Goal: Information Seeking & Learning: Check status

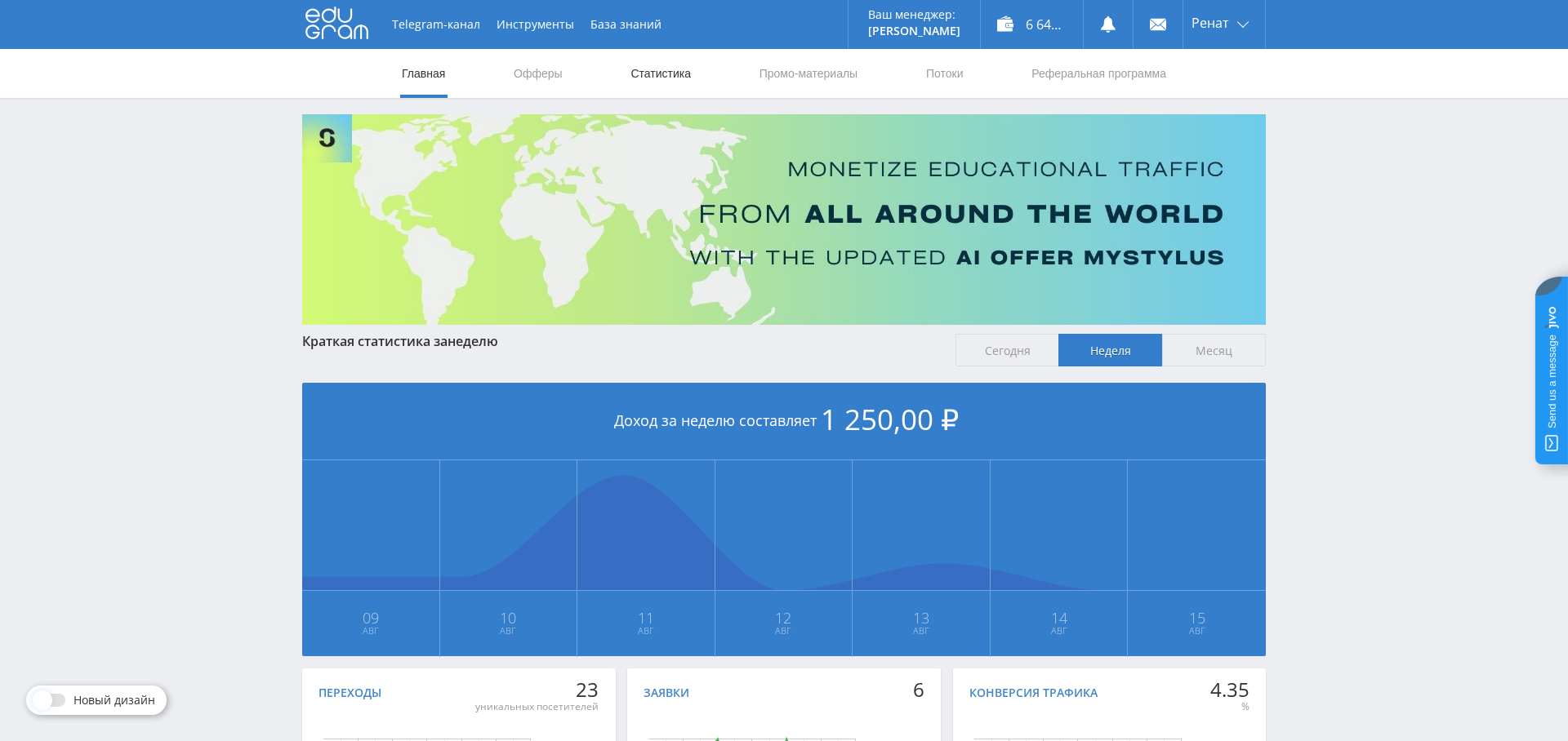
click at [671, 69] on link "Статистика" at bounding box center [661, 73] width 64 height 49
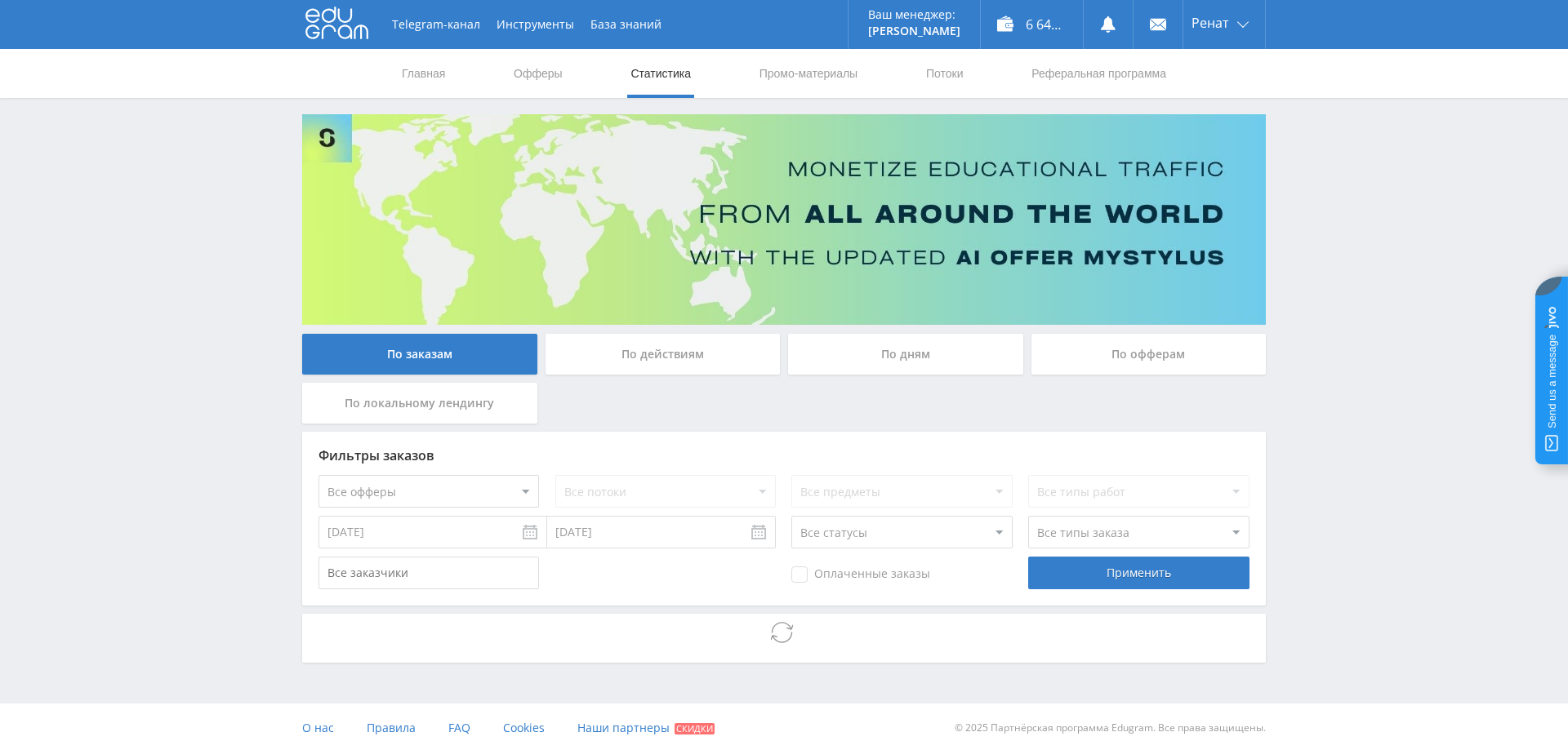
click at [886, 358] on div "По дням" at bounding box center [905, 354] width 236 height 41
click at [0, 0] on input "По дням" at bounding box center [0, 0] width 0 height 0
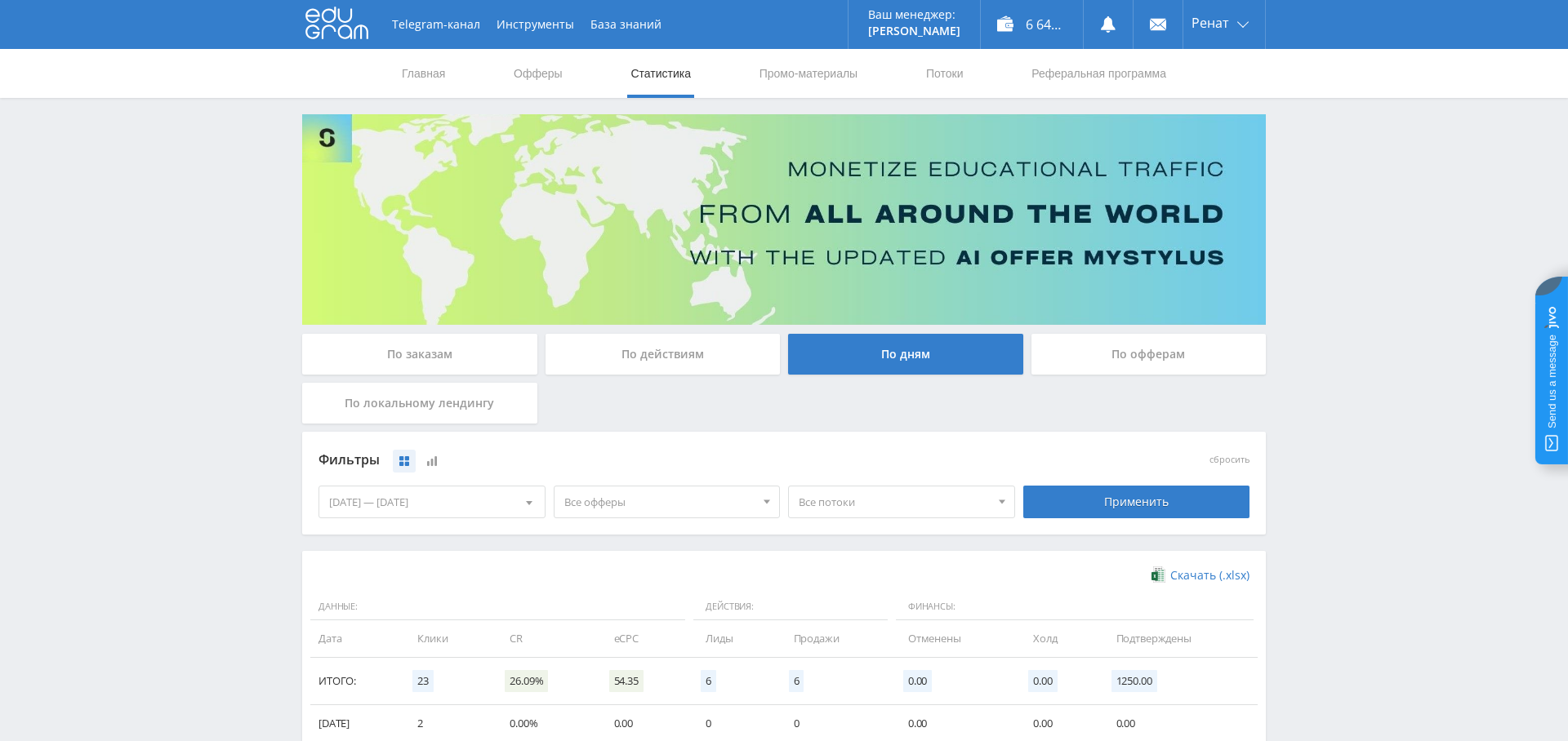
click at [656, 491] on span "Все офферы" at bounding box center [659, 502] width 191 height 31
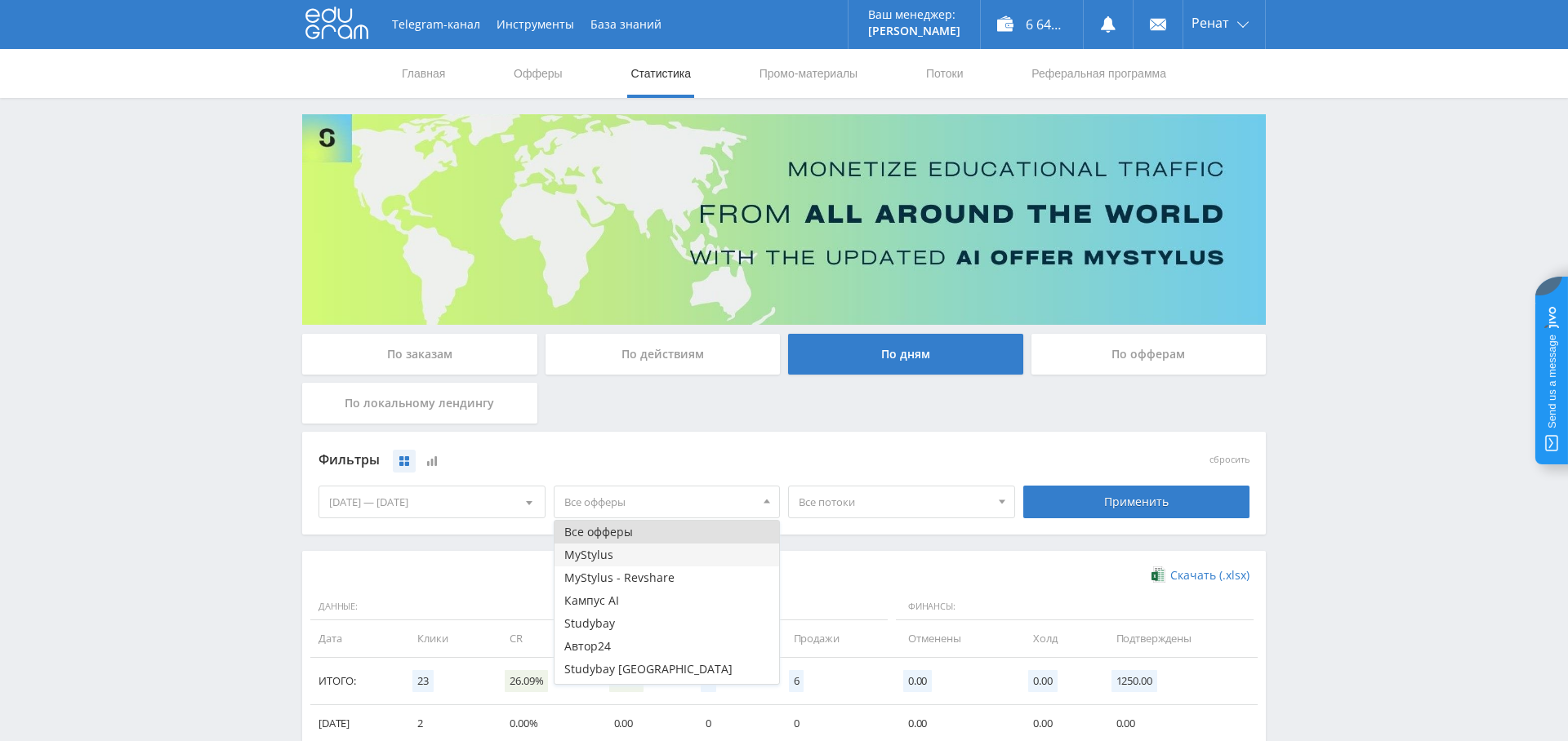
click at [624, 554] on button "MyStylus" at bounding box center [667, 555] width 225 height 23
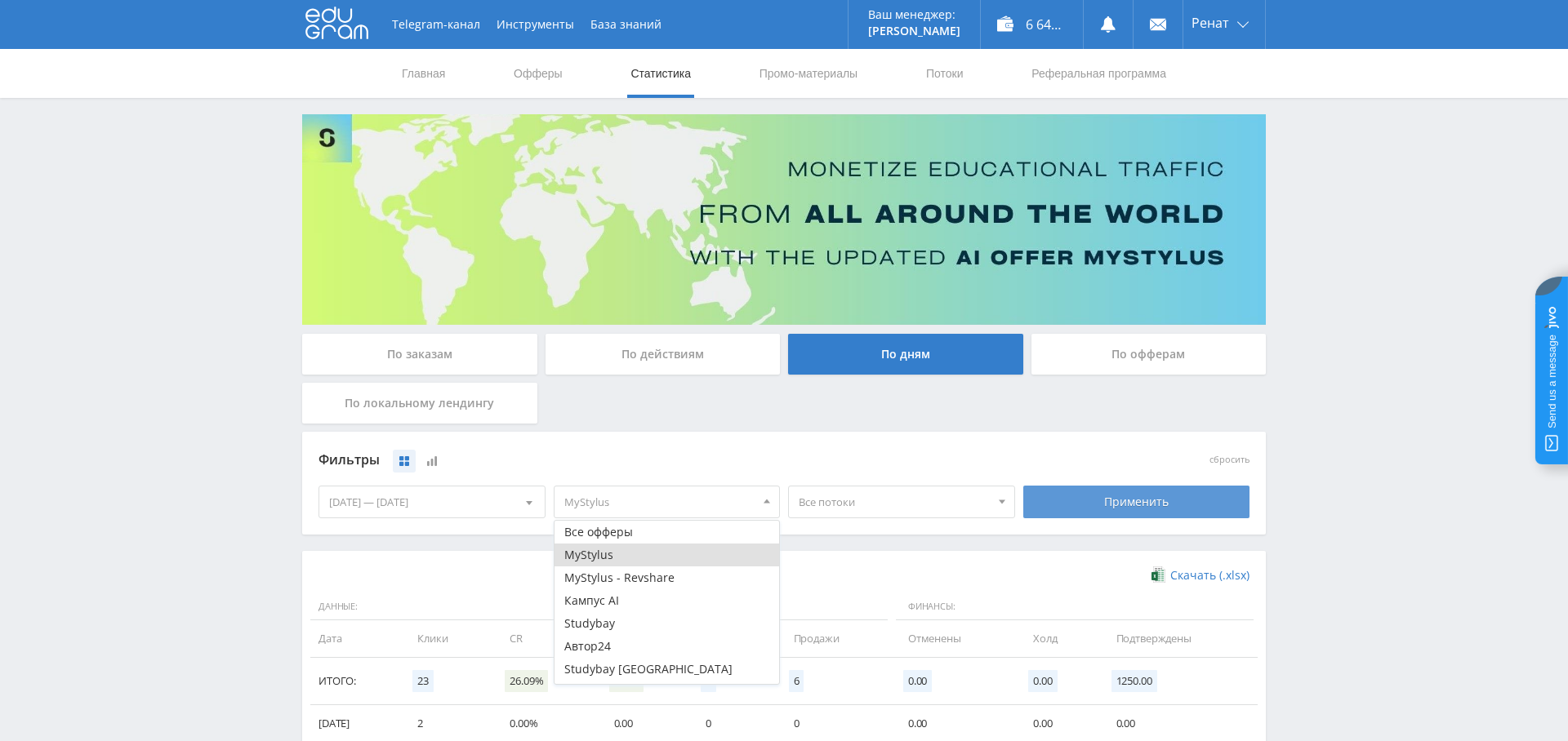
click at [1178, 498] on div "Применить" at bounding box center [1137, 502] width 227 height 33
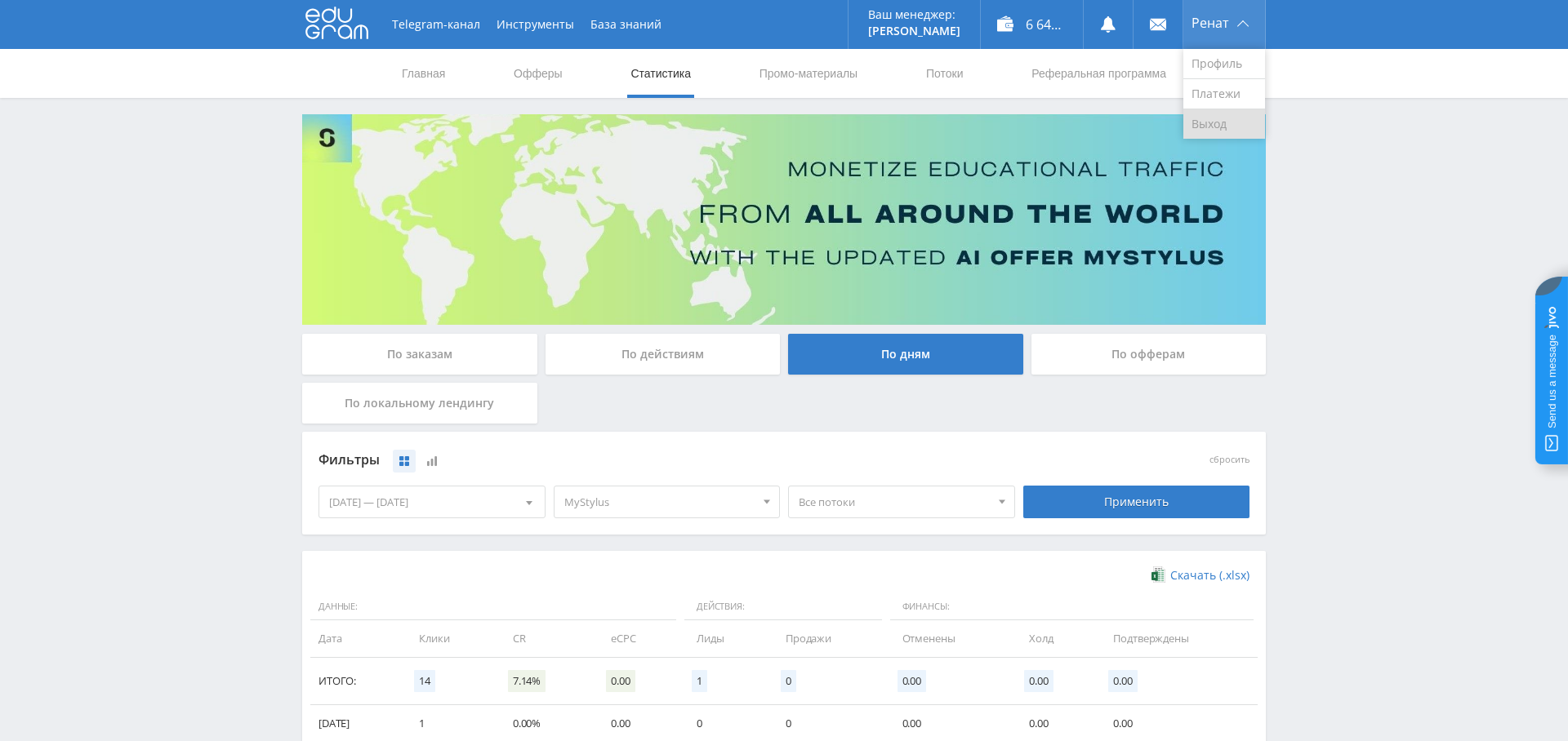
click at [1231, 122] on link "Выход" at bounding box center [1225, 124] width 82 height 29
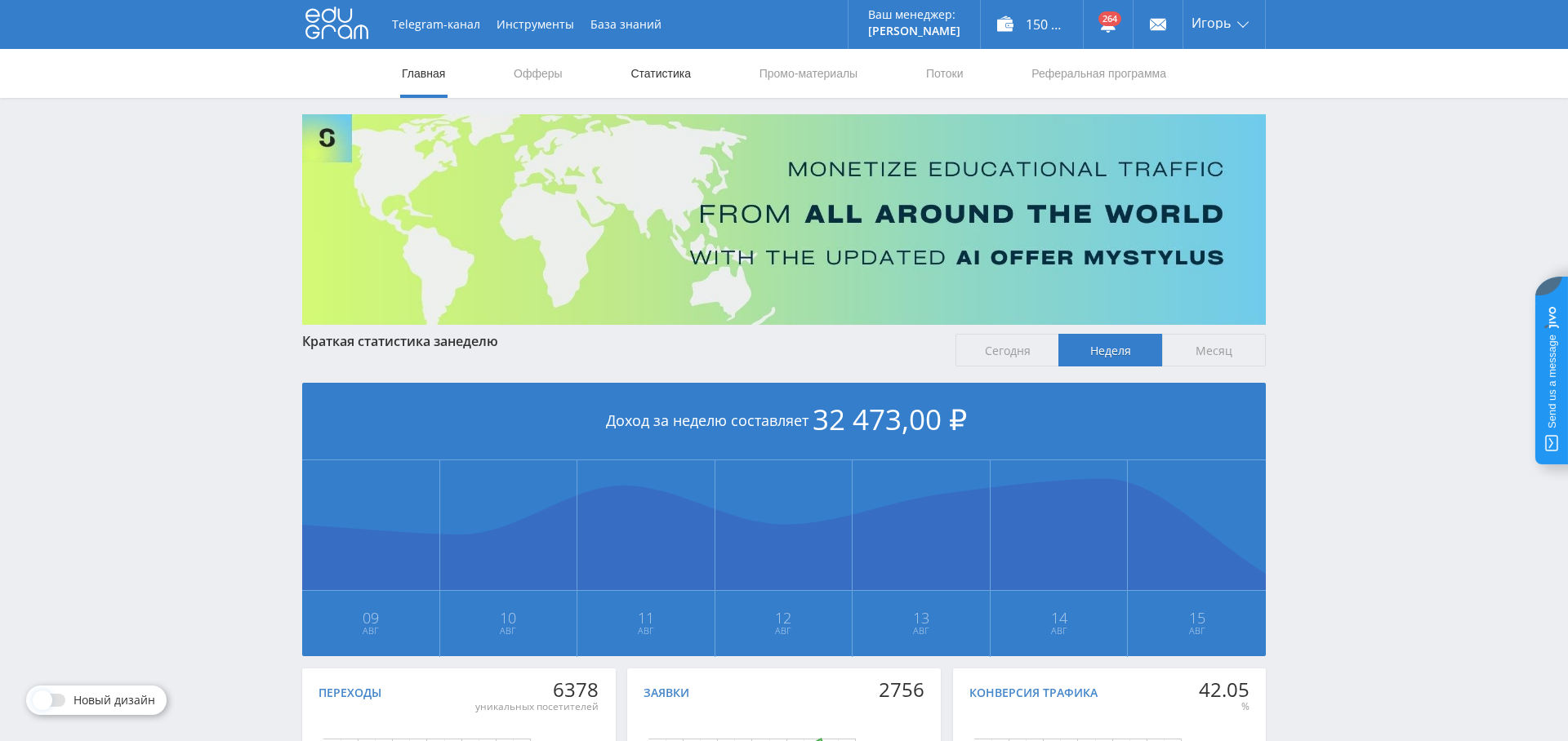
click at [639, 77] on link "Статистика" at bounding box center [661, 73] width 64 height 49
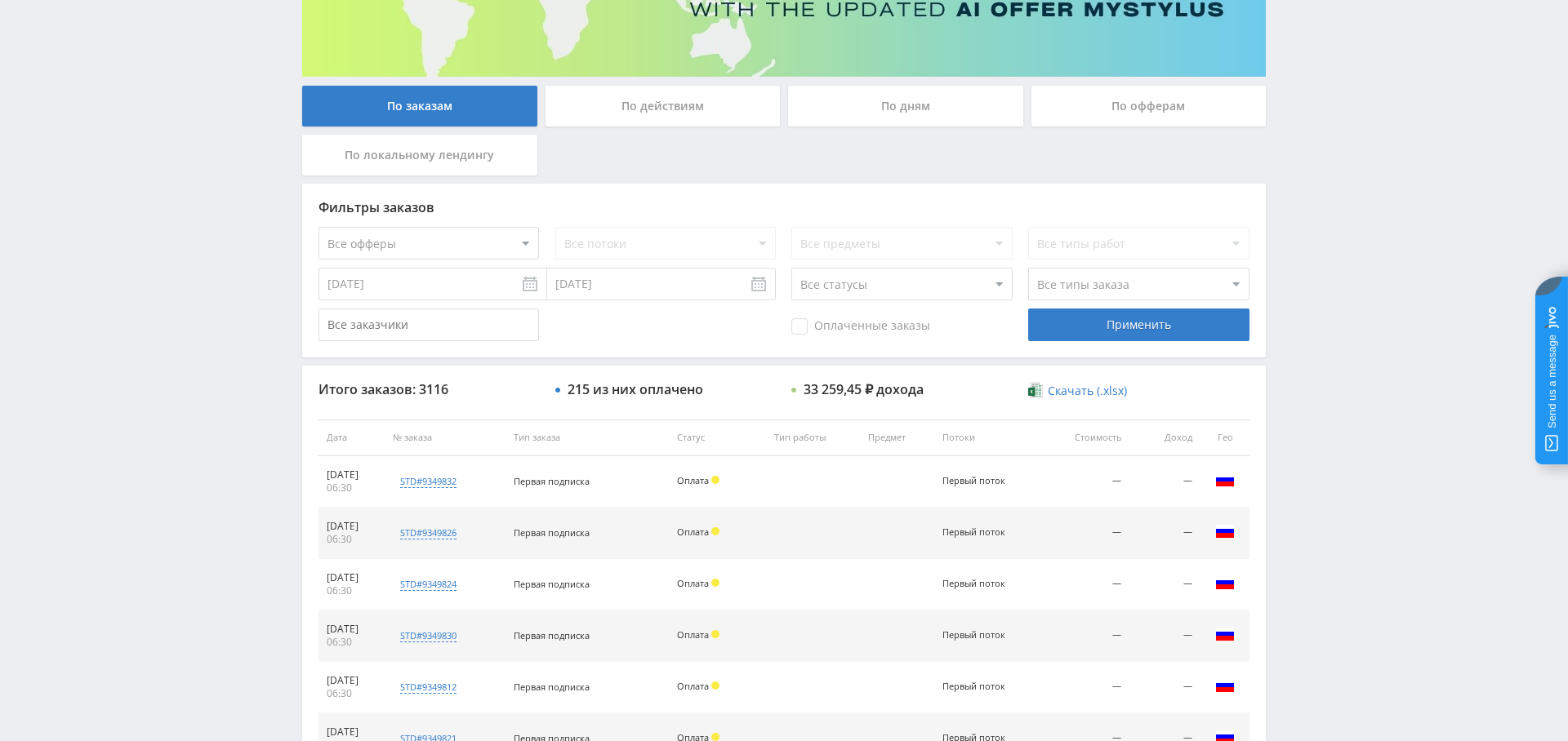
scroll to position [128, 0]
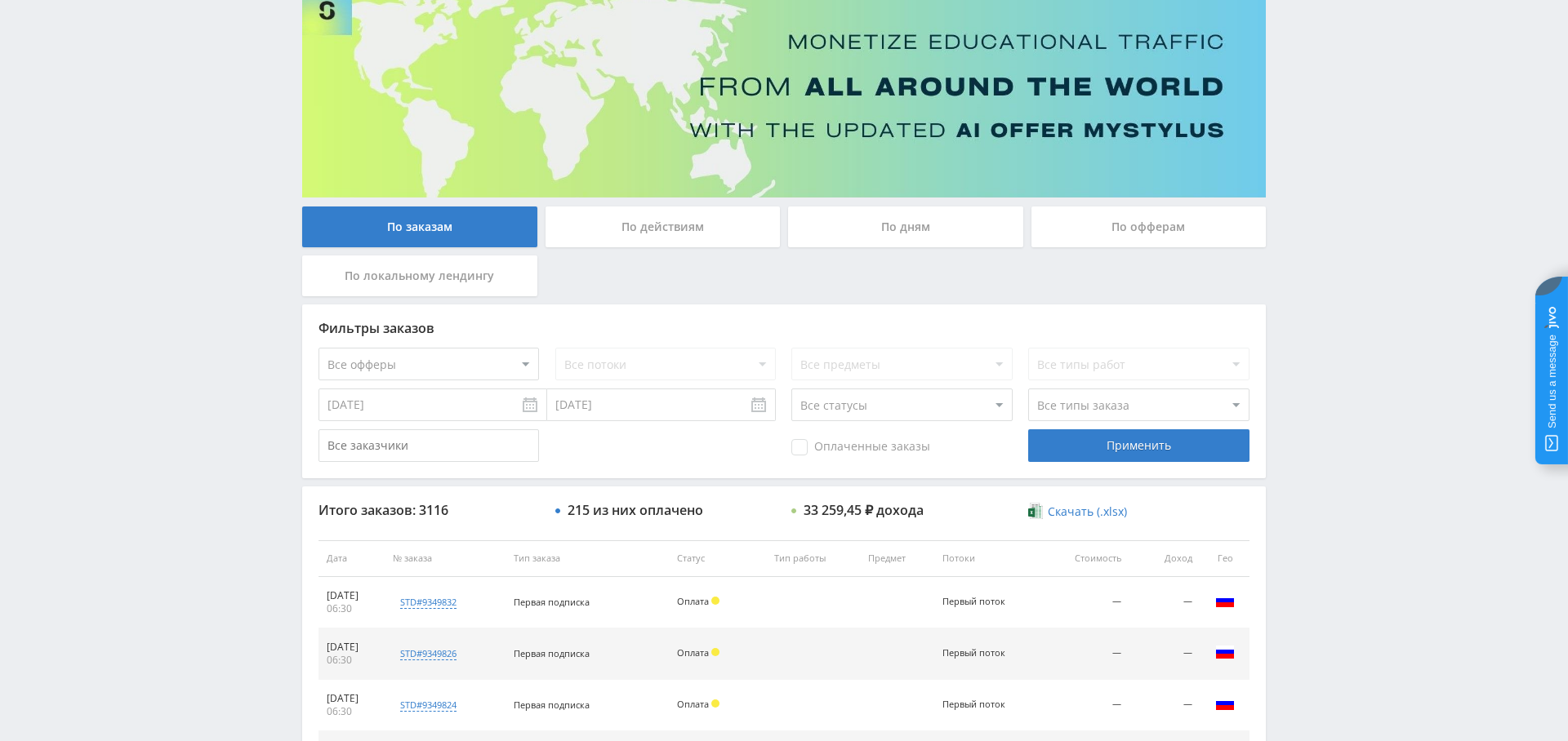
click at [488, 368] on select "Все офферы MyStylus MyStylus - Revshare Кампус AI Studybay Автор24 Studybay Bra…" at bounding box center [429, 364] width 221 height 33
select select "376"
click at [452, 409] on input "[DATE]" at bounding box center [432, 405] width 229 height 33
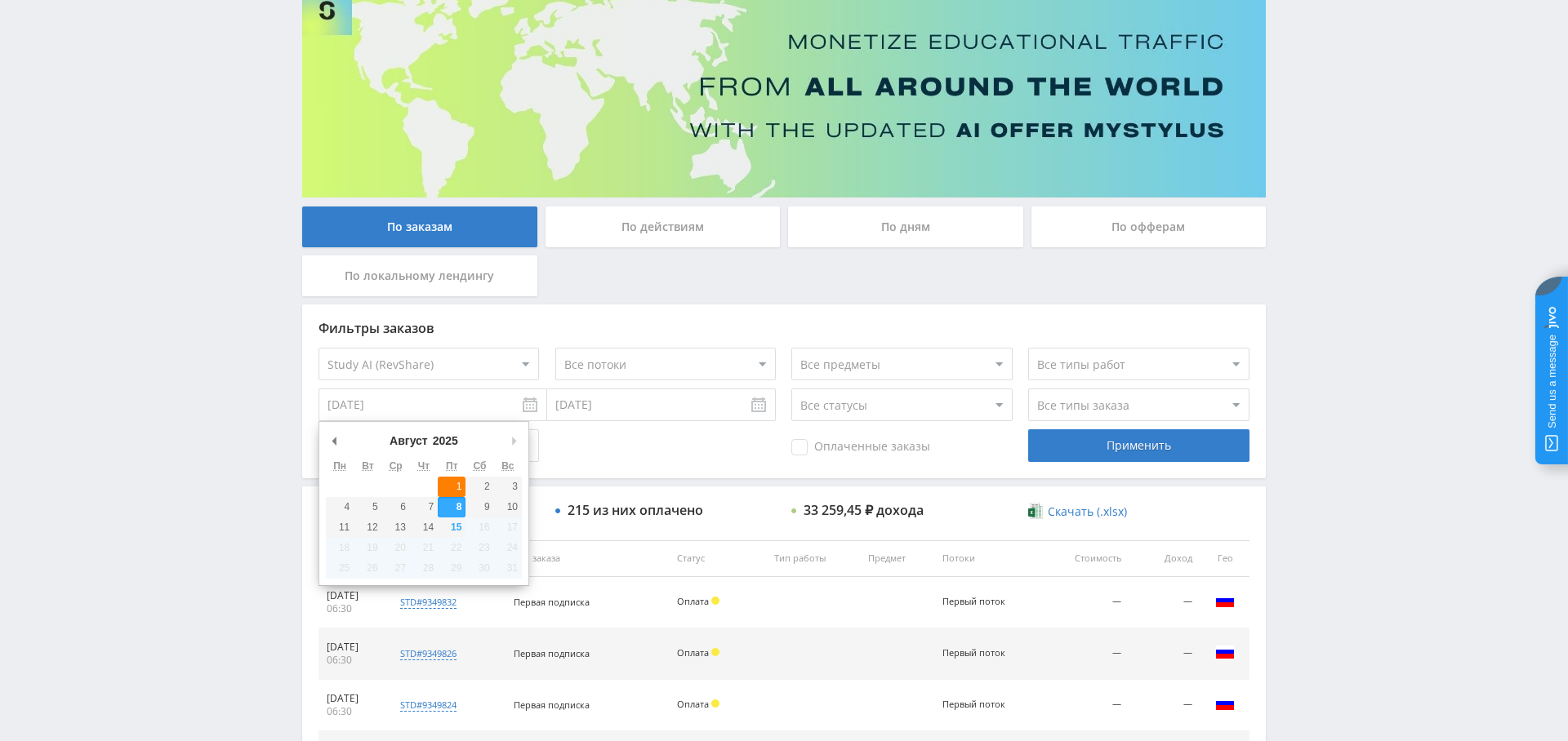
type input "[DATE]"
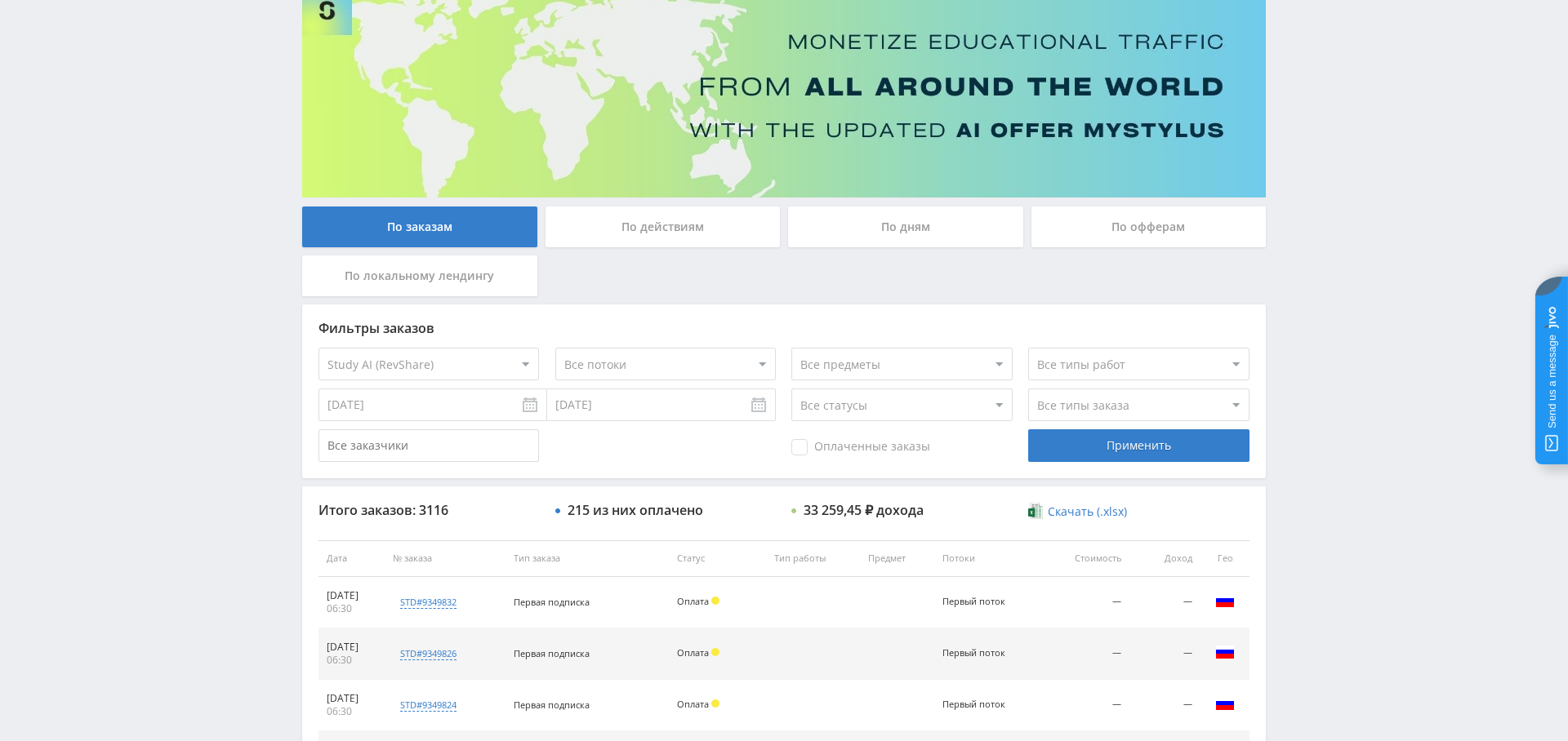
drag, startPoint x: 842, startPoint y: 441, endPoint x: 888, endPoint y: 441, distance: 46.0
click at [841, 441] on span "Оплаченные заказы" at bounding box center [860, 447] width 139 height 16
click at [0, 0] on input "Оплаченные заказы" at bounding box center [0, 0] width 0 height 0
click at [1080, 421] on div "Фильтры заказов Все офферы MyStylus MyStylus - Revshare Кампус AI Studybay Авто…" at bounding box center [784, 392] width 964 height 174
click at [1079, 404] on select "Все типы заказа [PERSON_NAME] Новый заказ" at bounding box center [1139, 405] width 221 height 33
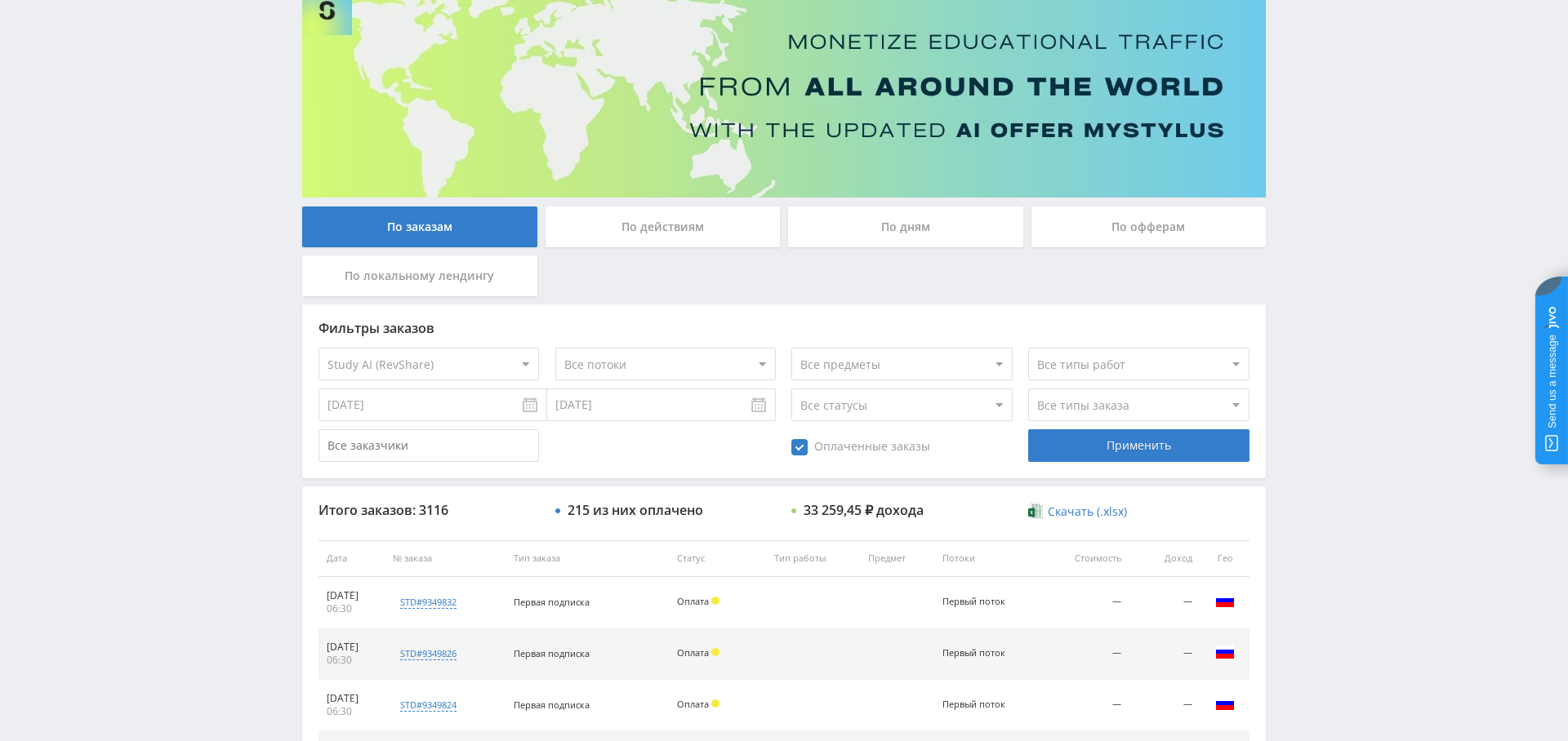
select select "2"
click at [1029, 389] on select "Все типы заказа [PERSON_NAME] Новый заказ" at bounding box center [1139, 405] width 221 height 33
click at [1113, 450] on div "Применить" at bounding box center [1139, 446] width 221 height 33
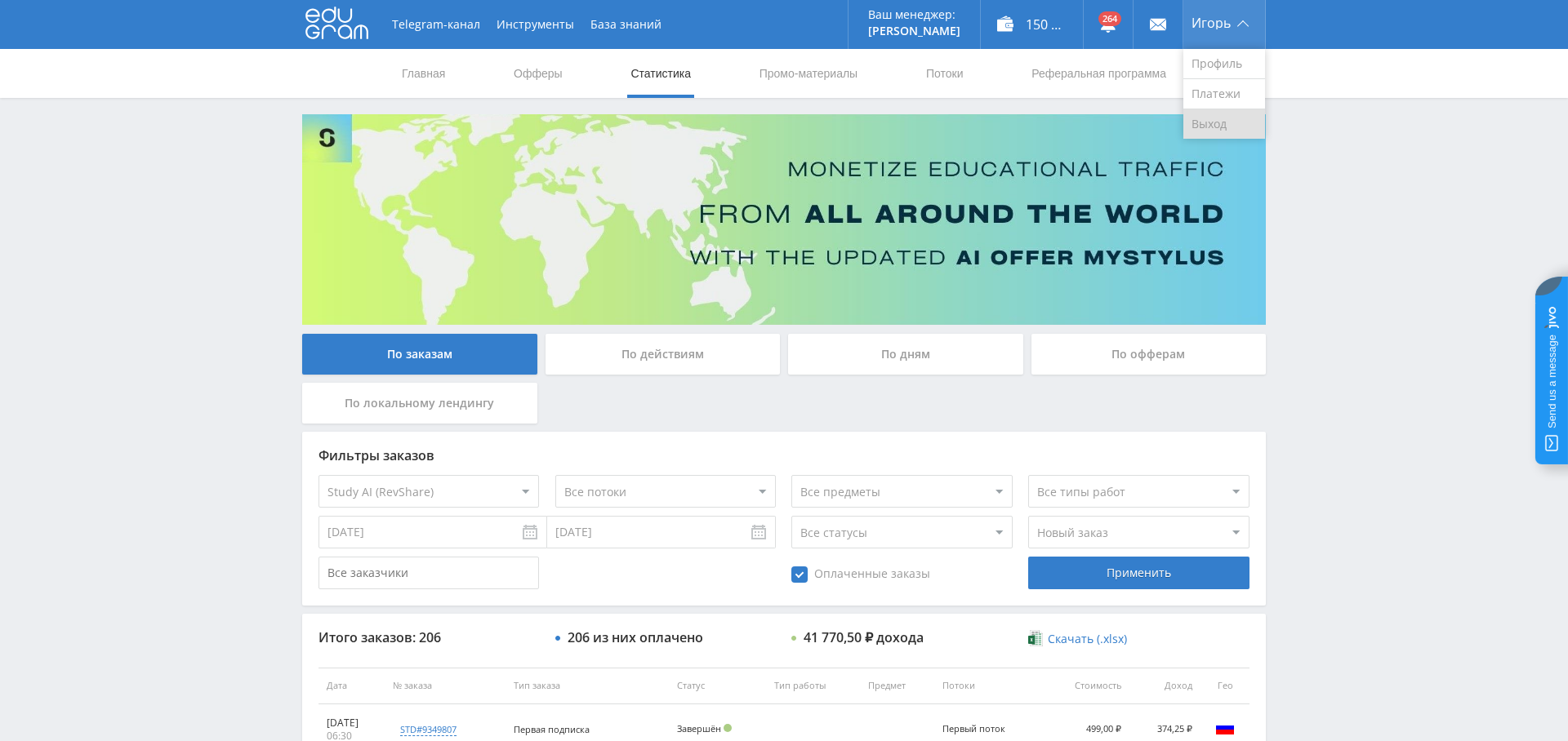
click at [1213, 126] on link "Выход" at bounding box center [1225, 124] width 82 height 29
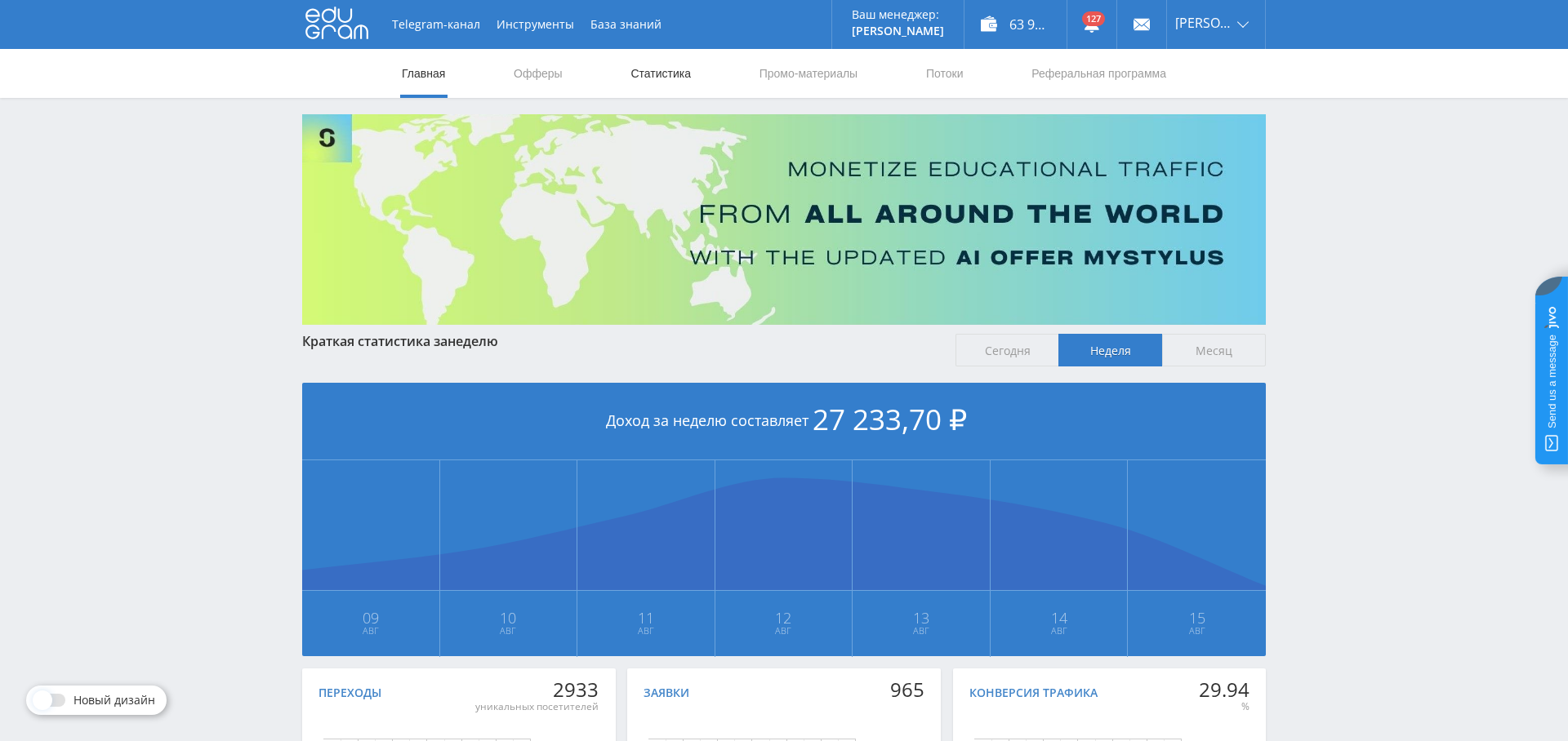
click at [671, 69] on link "Статистика" at bounding box center [661, 73] width 64 height 49
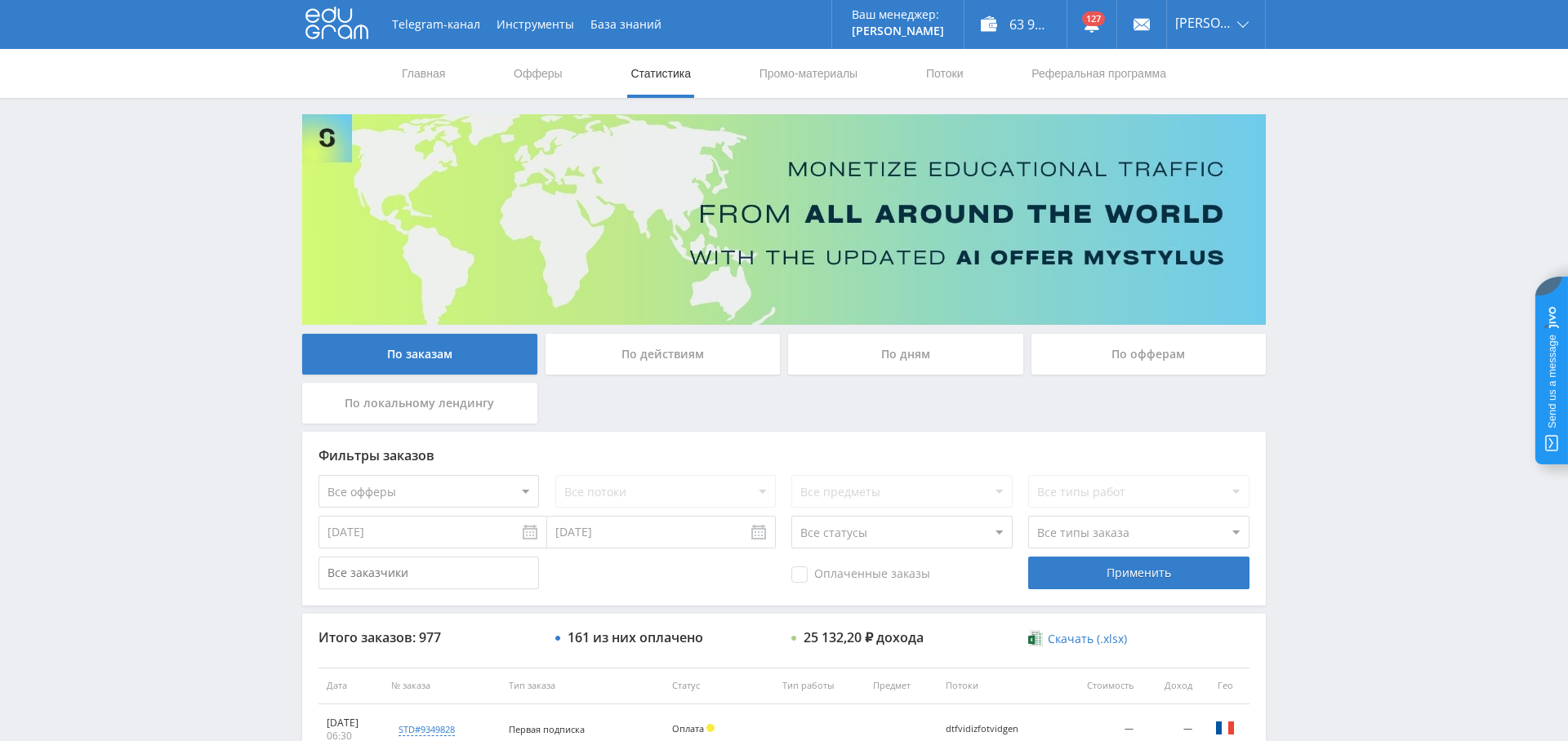
click at [881, 353] on div "По дням" at bounding box center [905, 354] width 236 height 41
click at [0, 0] on input "По дням" at bounding box center [0, 0] width 0 height 0
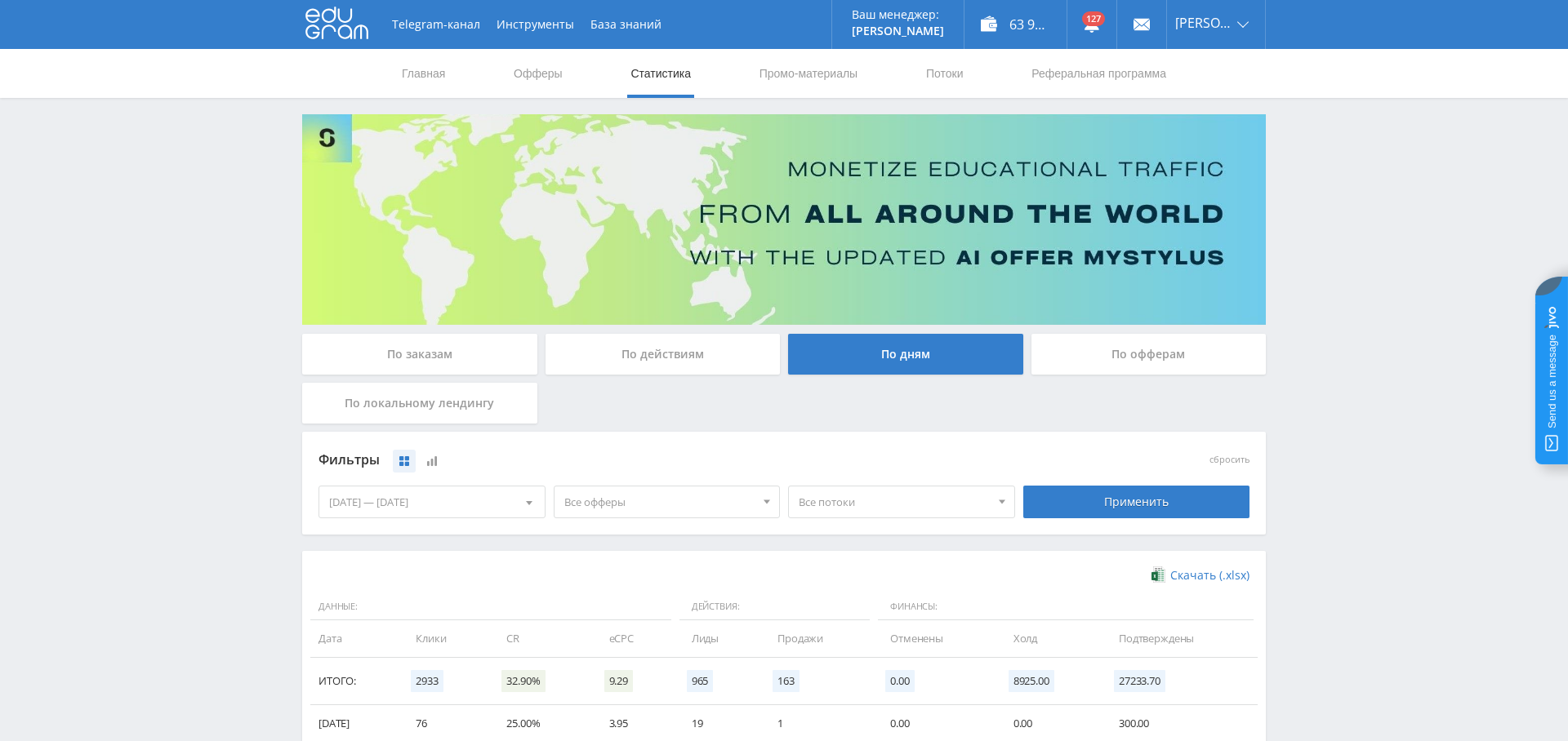
drag, startPoint x: 511, startPoint y: 358, endPoint x: 495, endPoint y: 358, distance: 16.0
click at [510, 358] on div "По заказам" at bounding box center [419, 354] width 236 height 41
click at [0, 0] on input "По заказам" at bounding box center [0, 0] width 0 height 0
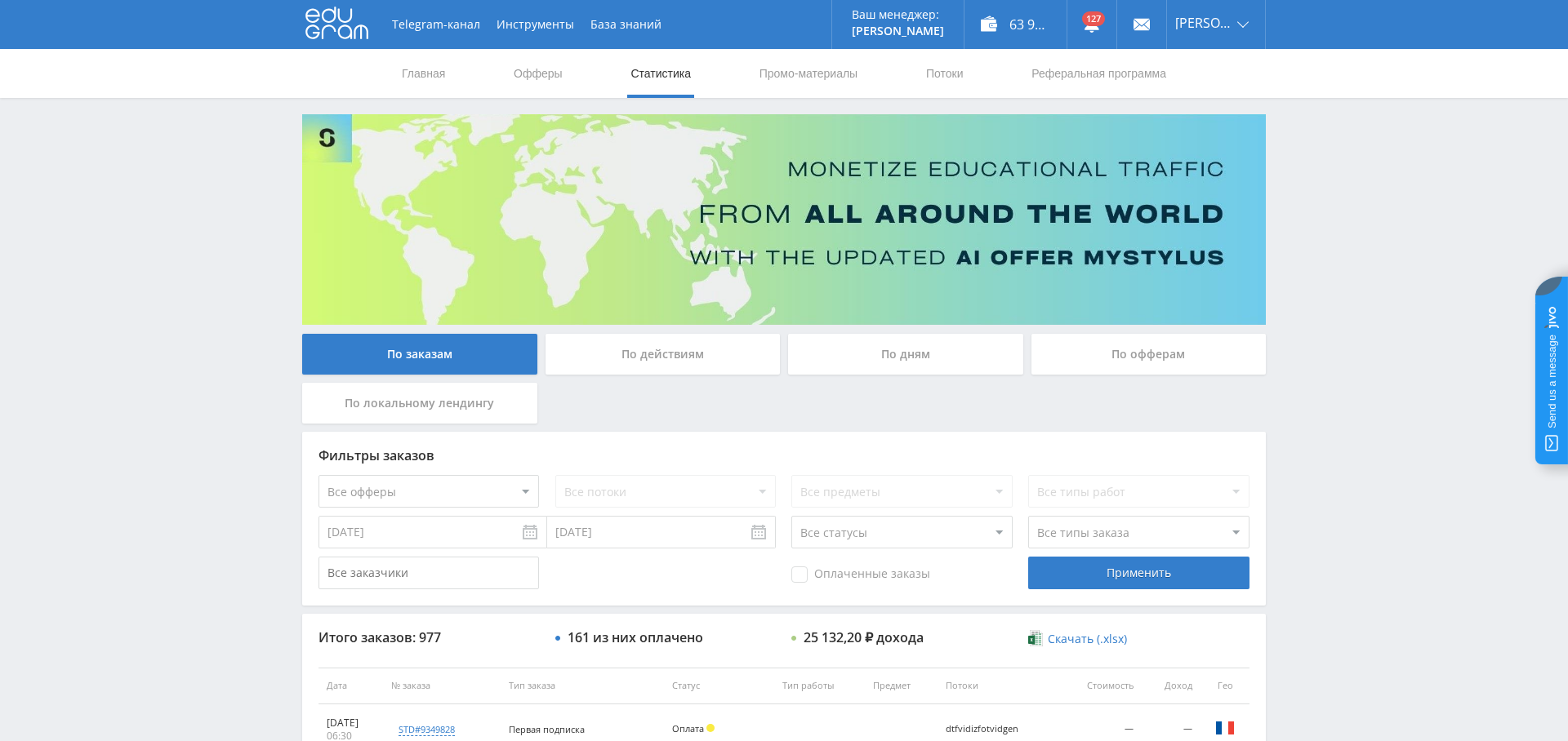
click at [466, 487] on select "Все офферы MyStylus MyStylus - Revshare Кампус AI Studybay Автор24 Studybay Bra…" at bounding box center [429, 492] width 221 height 33
select select "376"
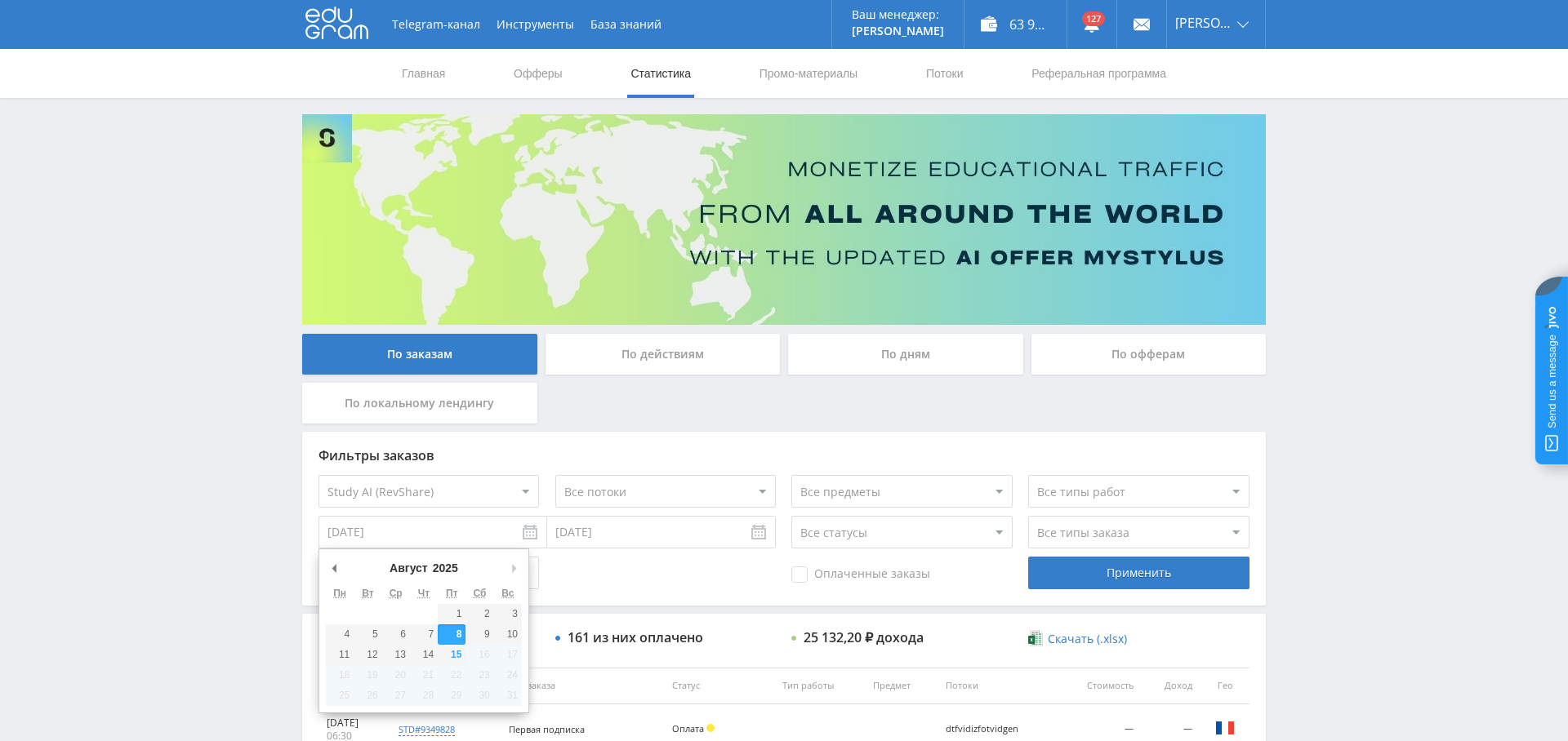
click at [407, 536] on input "[DATE]" at bounding box center [432, 532] width 229 height 33
type input "[DATE]"
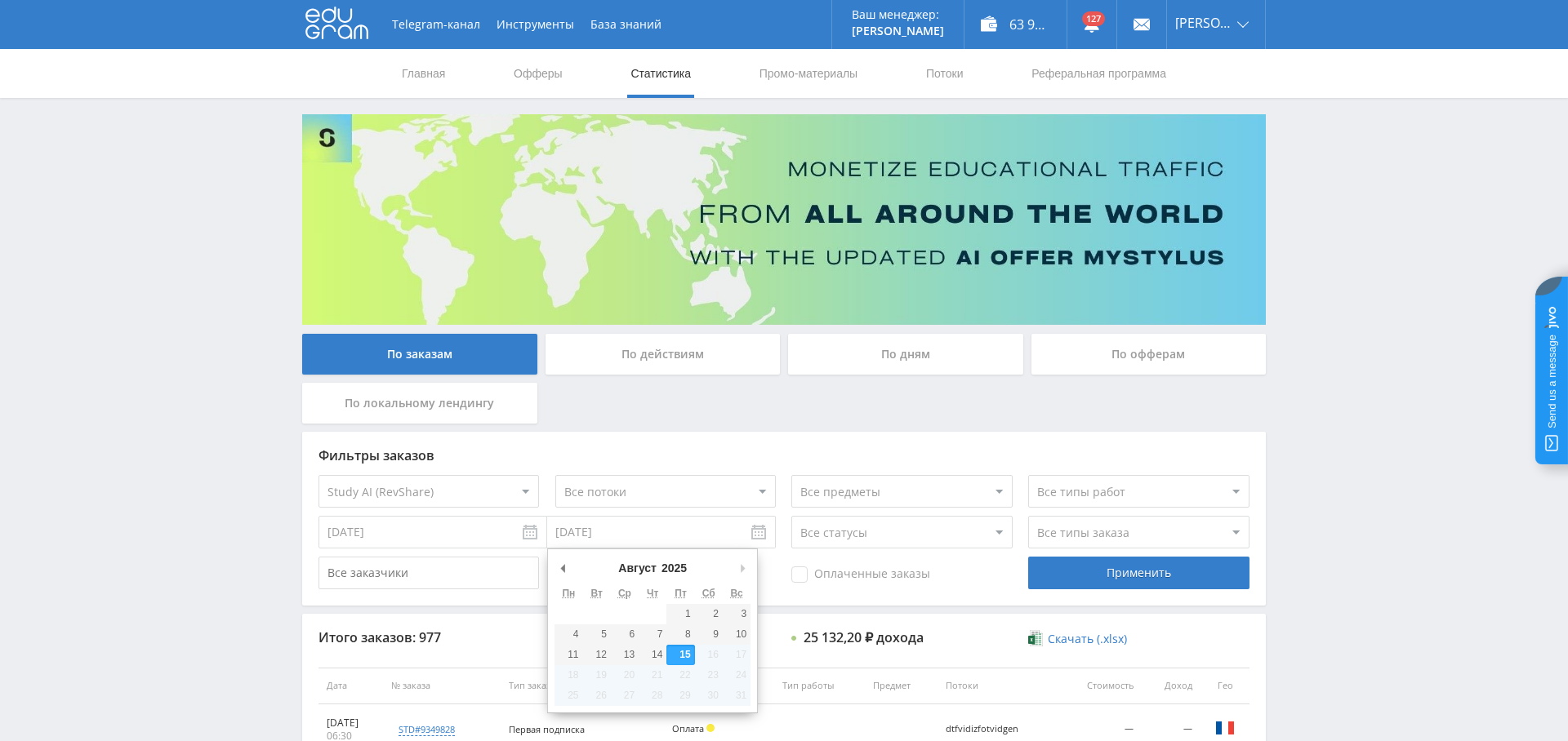
click at [668, 531] on input "[DATE]" at bounding box center [661, 532] width 229 height 33
click at [843, 571] on span "Оплаченные заказы" at bounding box center [860, 575] width 139 height 16
click at [0, 0] on input "Оплаченные заказы" at bounding box center [0, 0] width 0 height 0
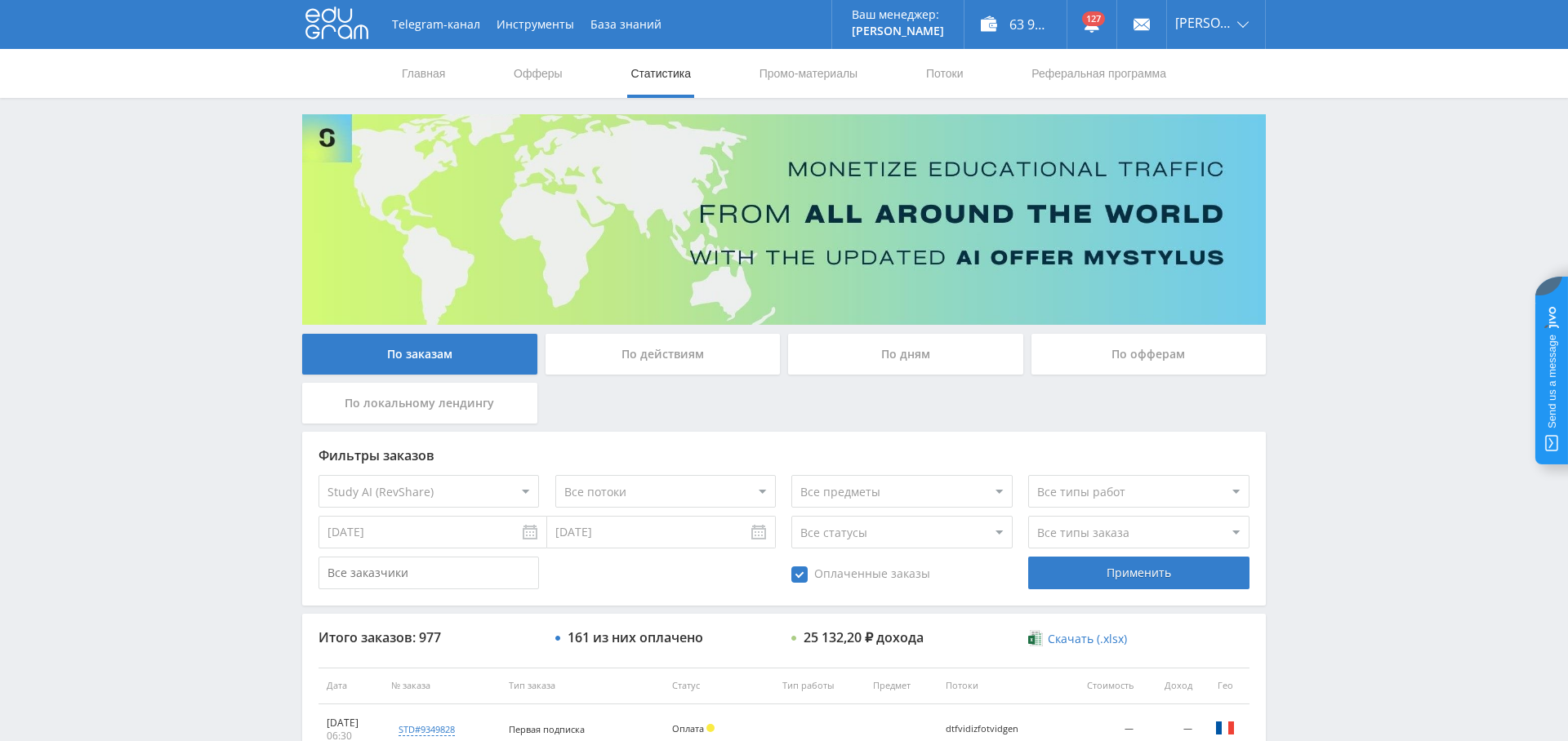
click at [1036, 529] on select "Все типы заказа [PERSON_NAME] Новый заказ" at bounding box center [1139, 532] width 221 height 33
select select "2"
click at [1029, 516] on select "Все типы заказа [PERSON_NAME] Новый заказ" at bounding box center [1139, 532] width 221 height 33
click at [1149, 578] on div "Применить" at bounding box center [1139, 574] width 221 height 33
click at [1200, 122] on link "Выход" at bounding box center [1217, 124] width 98 height 29
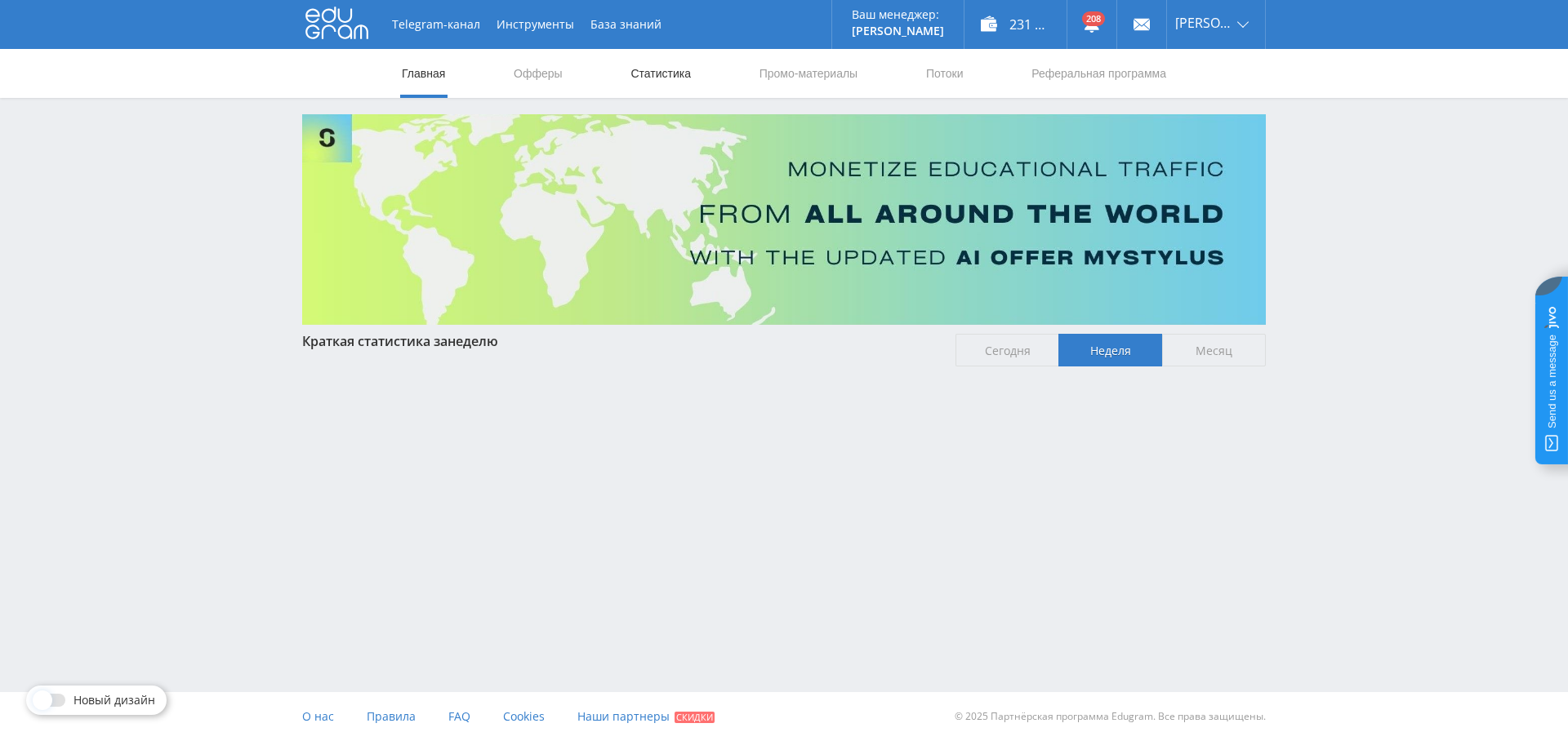
click at [666, 67] on link "Статистика" at bounding box center [661, 73] width 64 height 49
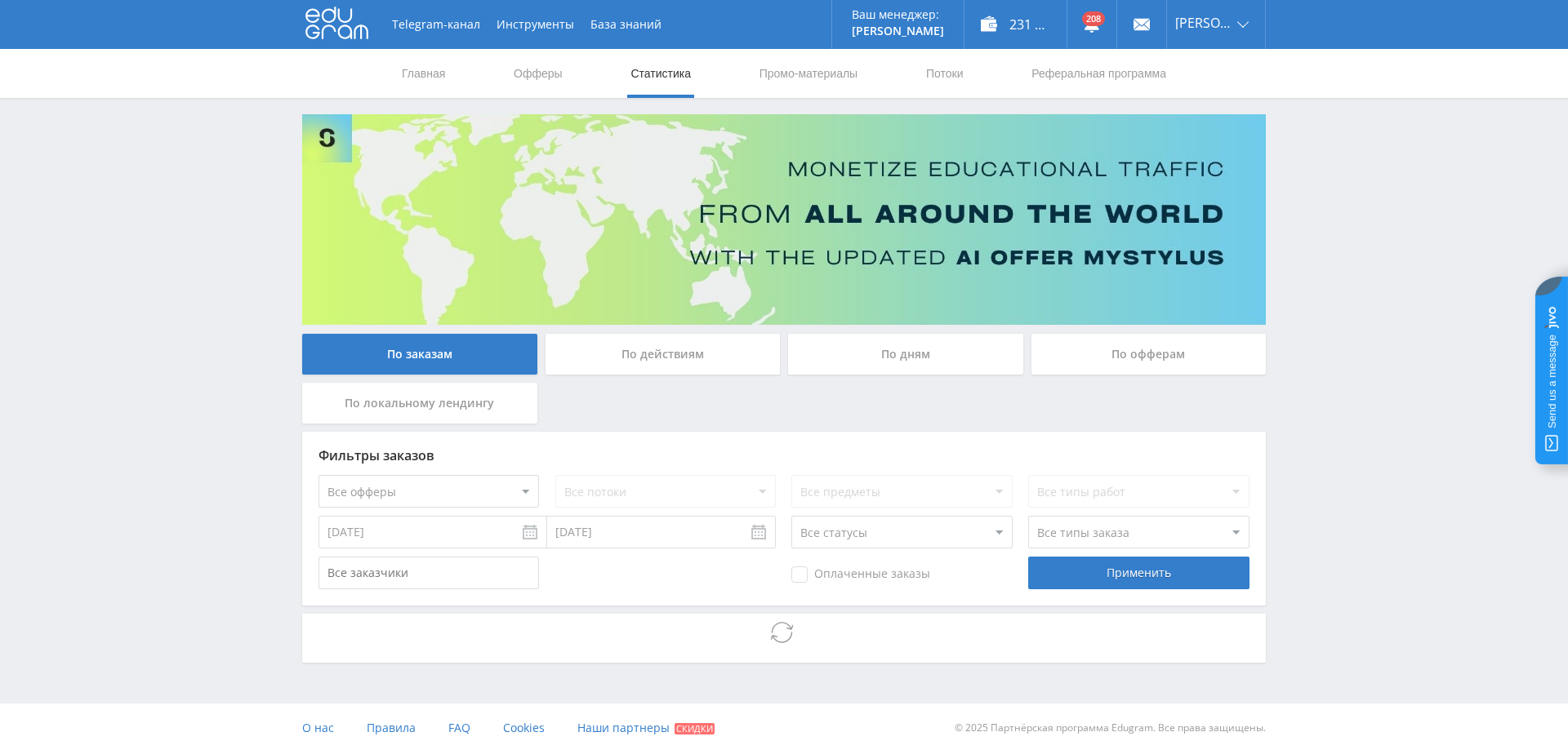
click at [422, 503] on select "Все офферы MyStylus MyStylus - Revshare Кампус AI Studybay Автор24 Studybay [GE…" at bounding box center [429, 492] width 221 height 33
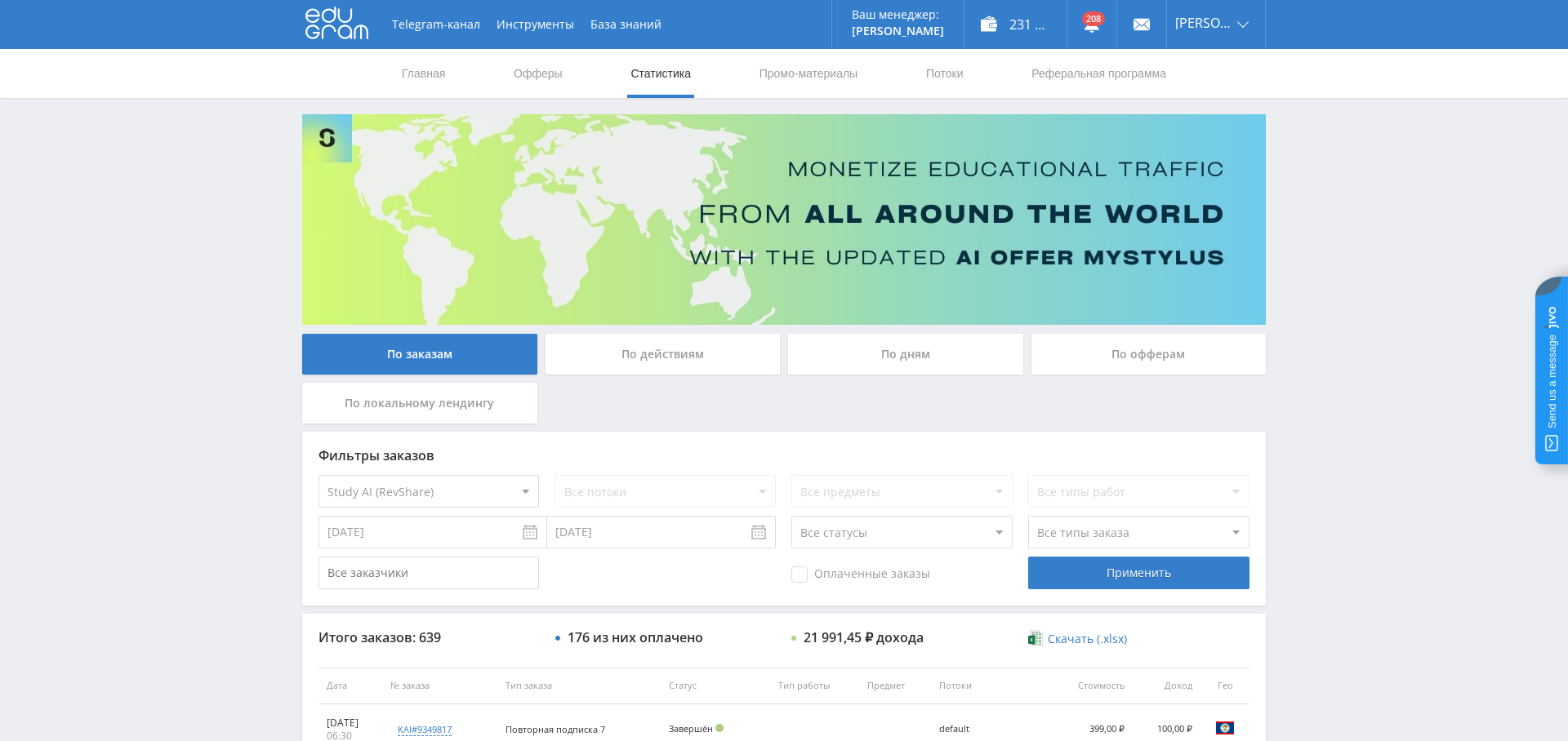
select select "376"
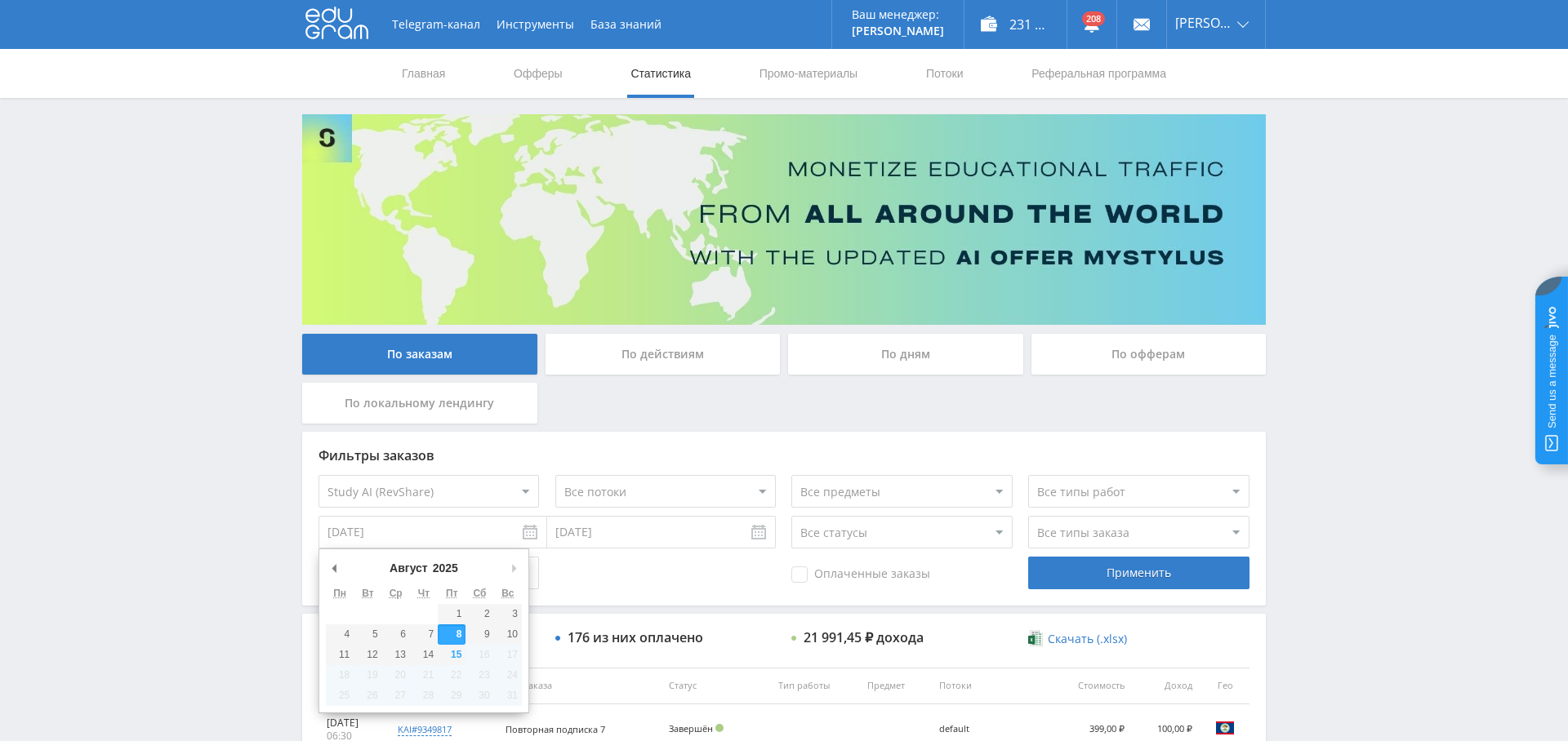
drag, startPoint x: 437, startPoint y: 537, endPoint x: 457, endPoint y: 581, distance: 48.3
click at [436, 537] on input "[DATE]" at bounding box center [432, 532] width 229 height 33
type input "[DATE]"
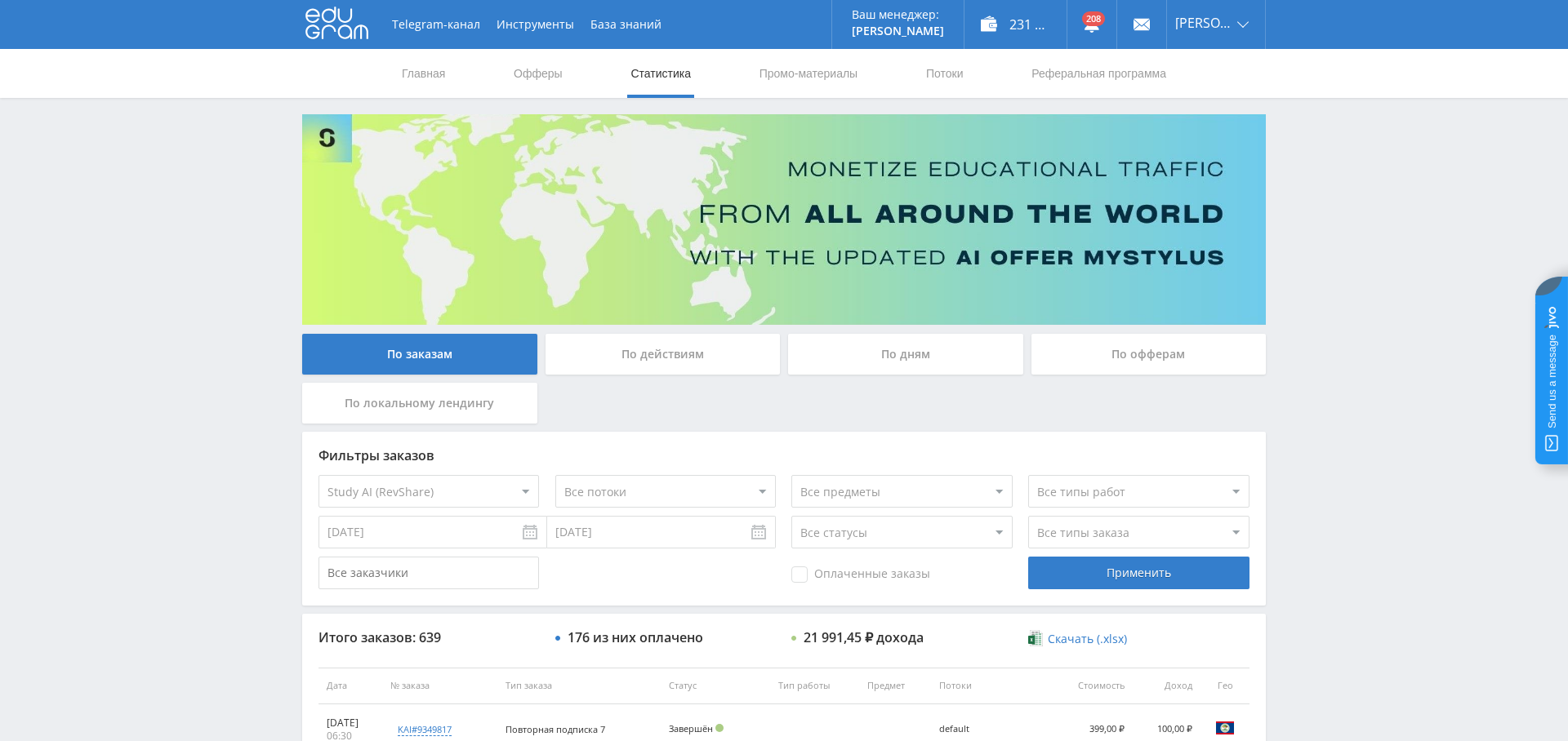
click at [924, 578] on span "Оплаченные заказы" at bounding box center [860, 575] width 139 height 16
click at [0, 0] on input "Оплаченные заказы" at bounding box center [0, 0] width 0 height 0
click at [1055, 533] on select "Все типы заказа [PERSON_NAME] Новый заказ" at bounding box center [1139, 532] width 221 height 33
select select "2"
click at [1029, 516] on select "Все типы заказа [PERSON_NAME] Новый заказ" at bounding box center [1139, 532] width 221 height 33
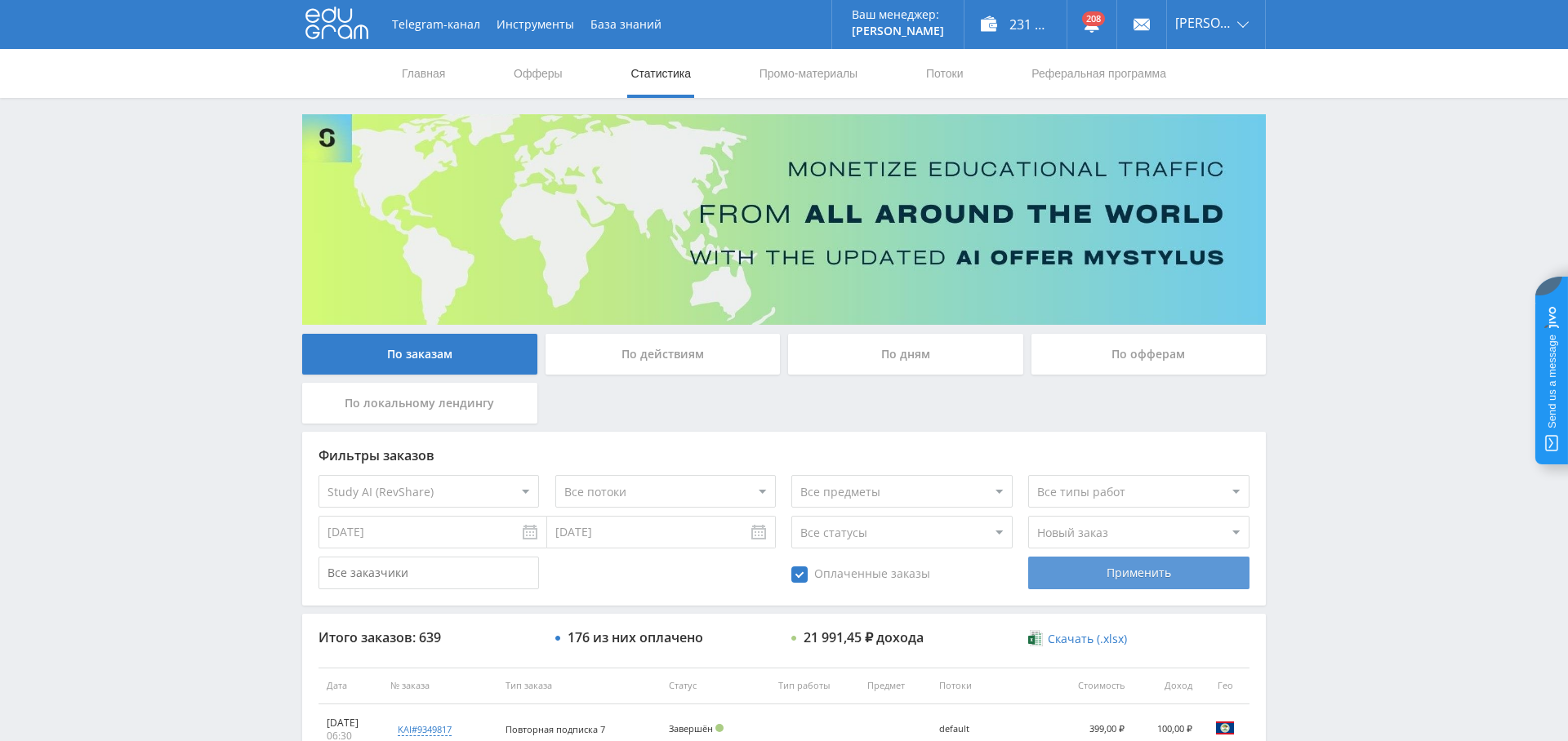
click at [1113, 574] on div "Применить" at bounding box center [1139, 574] width 221 height 33
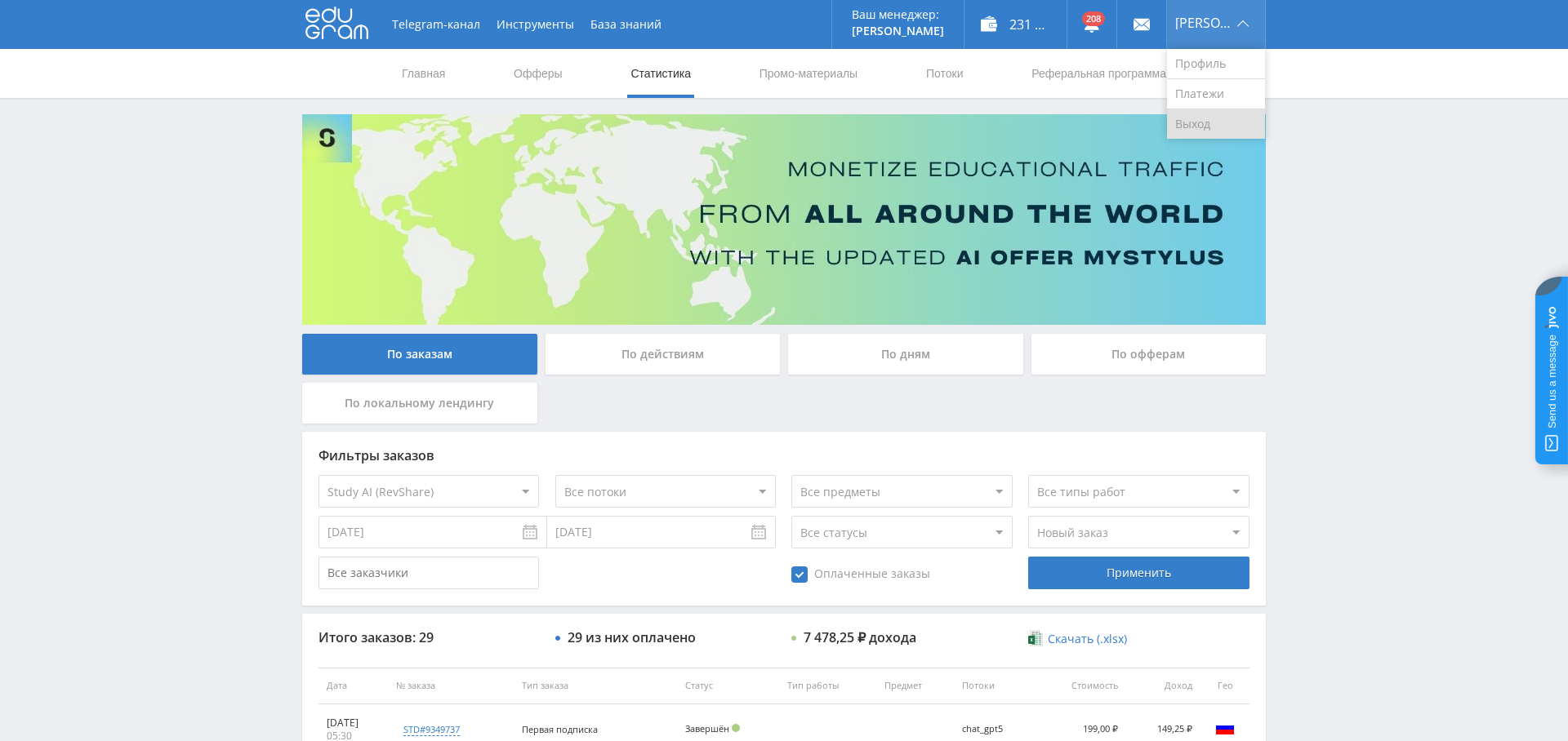
click at [1233, 116] on link "Выход" at bounding box center [1217, 124] width 98 height 29
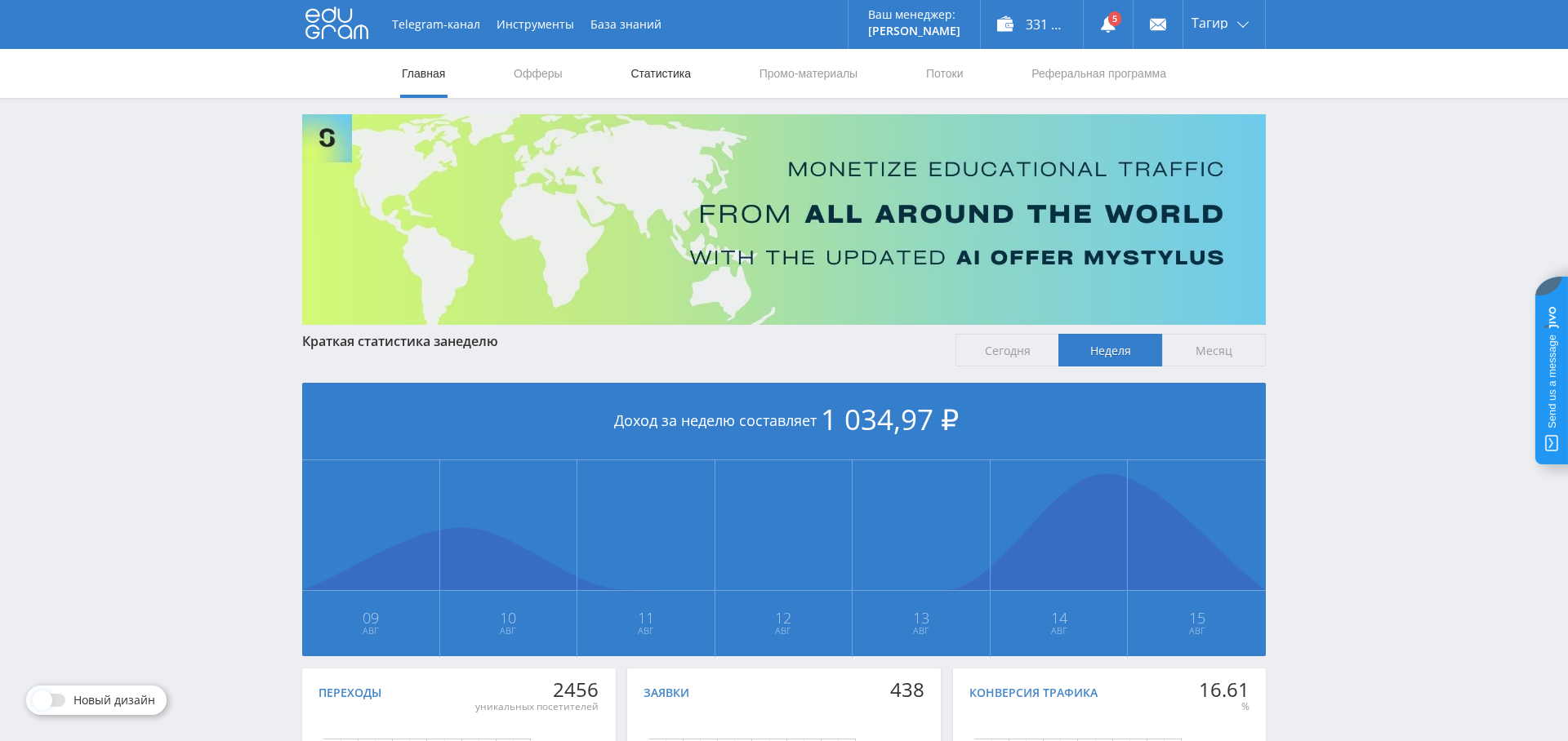
click at [658, 75] on link "Статистика" at bounding box center [661, 73] width 64 height 49
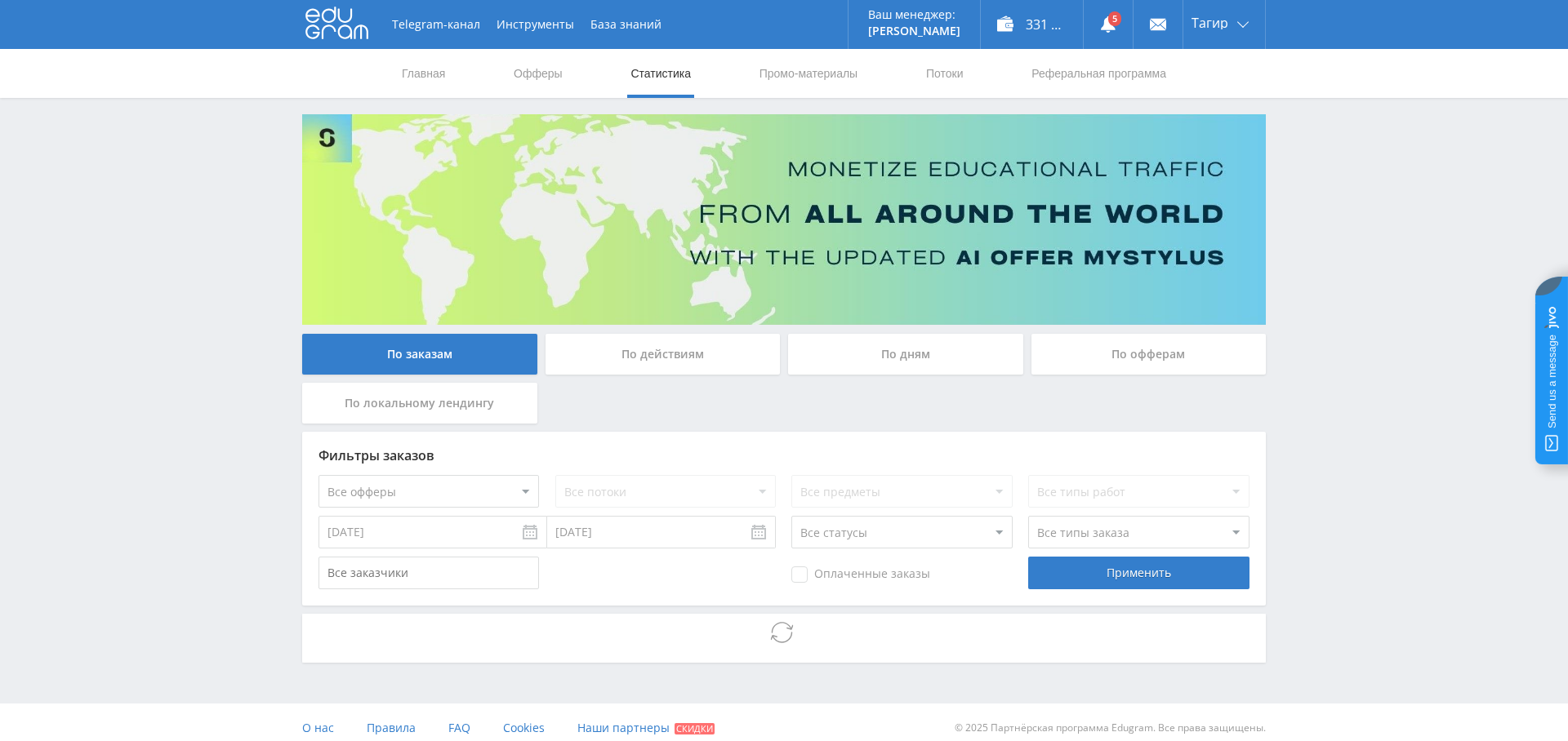
click at [440, 492] on select "Все офферы MyStylus MyStylus - Revshare Кампус AI Studybay Автор24 Studybay [GE…" at bounding box center [429, 492] width 221 height 33
select select "376"
click at [455, 549] on div "Фильтры заказов Все офферы MyStylus MyStylus - Revshare Кампус AI Studybay Авто…" at bounding box center [784, 519] width 964 height 174
click at [445, 524] on input "[DATE]" at bounding box center [432, 532] width 229 height 33
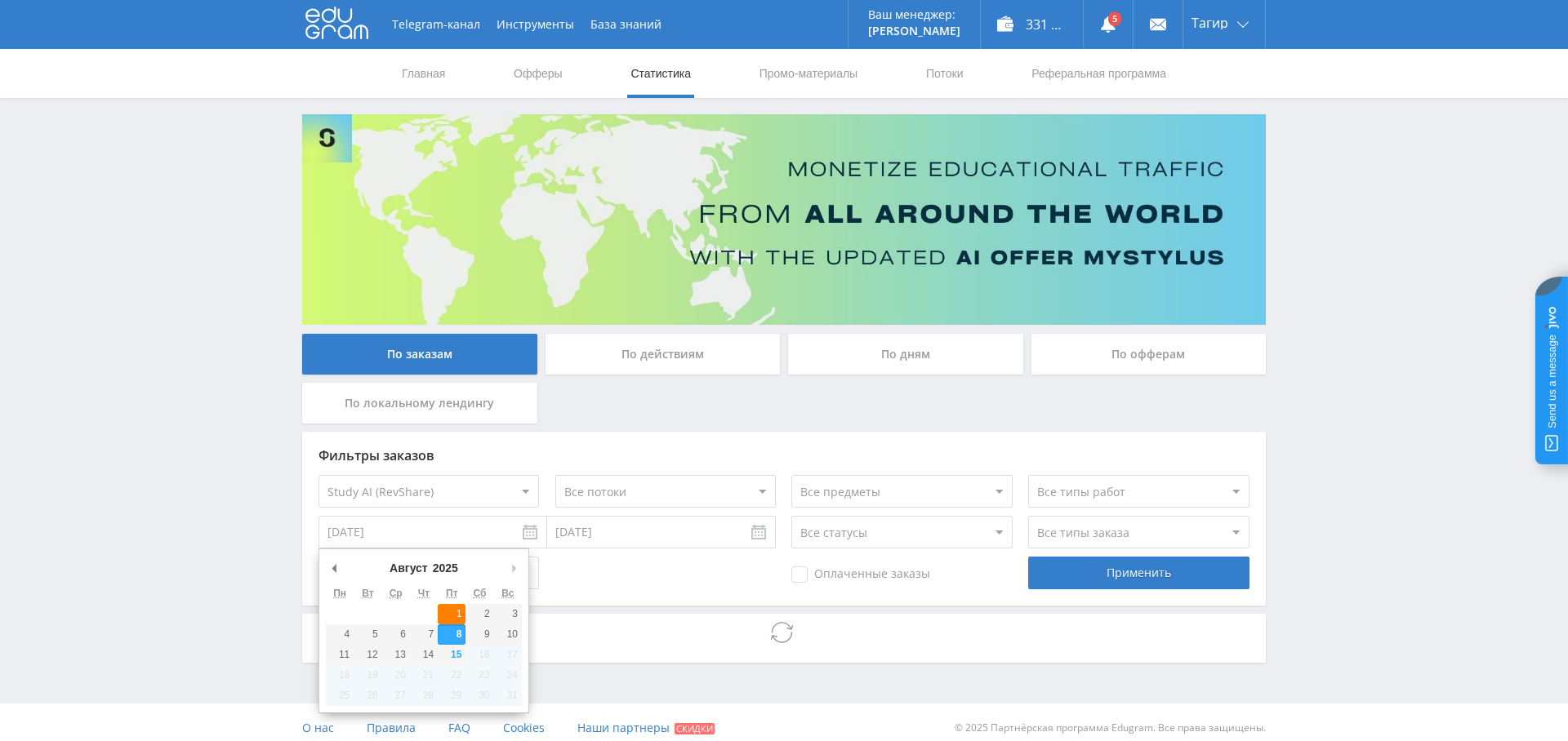
type input "[DATE]"
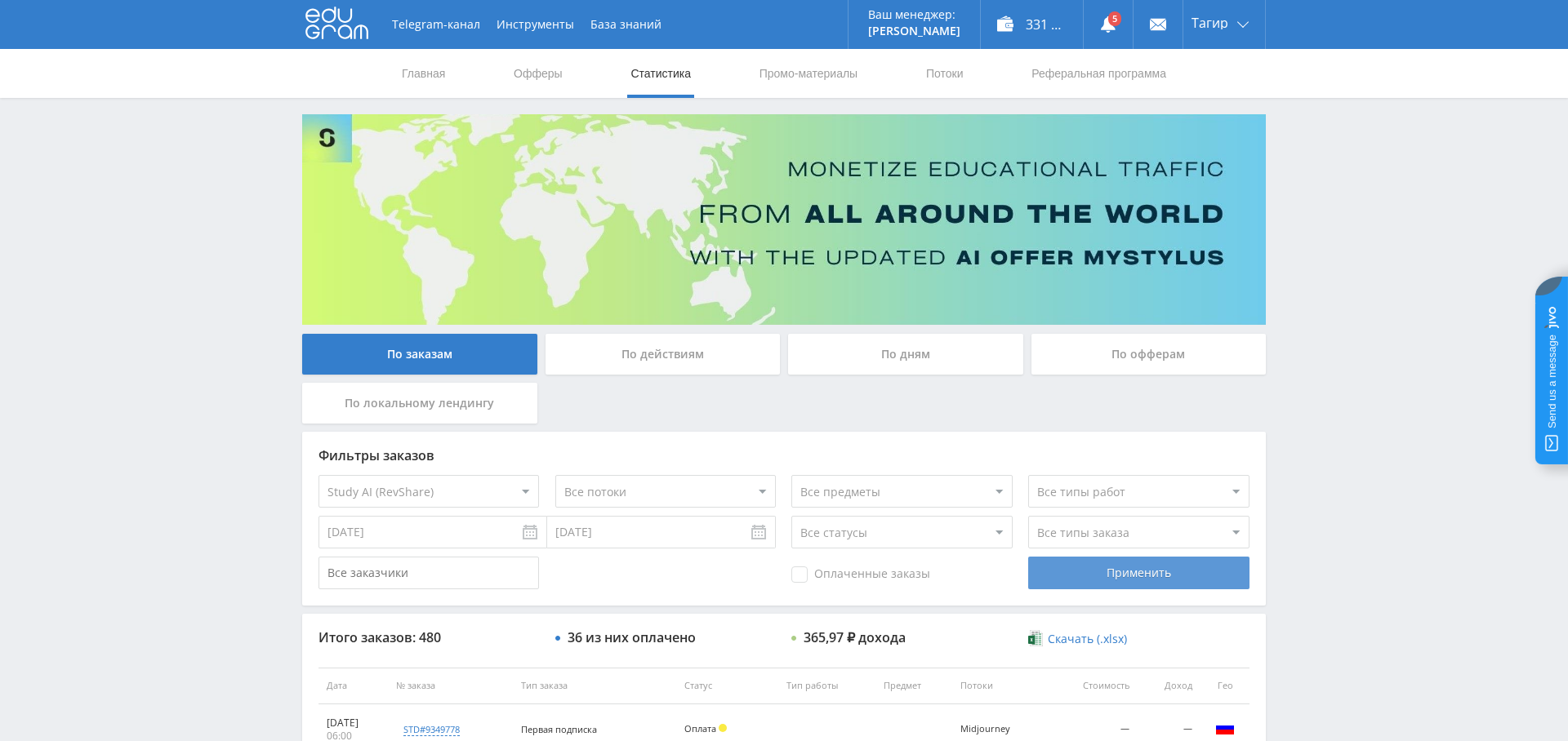
click at [1151, 576] on div "Применить" at bounding box center [1139, 574] width 221 height 33
click at [825, 573] on span "Оплаченные заказы" at bounding box center [860, 575] width 139 height 16
click at [0, 0] on input "Оплаченные заказы" at bounding box center [0, 0] width 0 height 0
click at [1108, 526] on select "Все типы заказа [PERSON_NAME] Новый заказ" at bounding box center [1139, 532] width 221 height 33
select select "2"
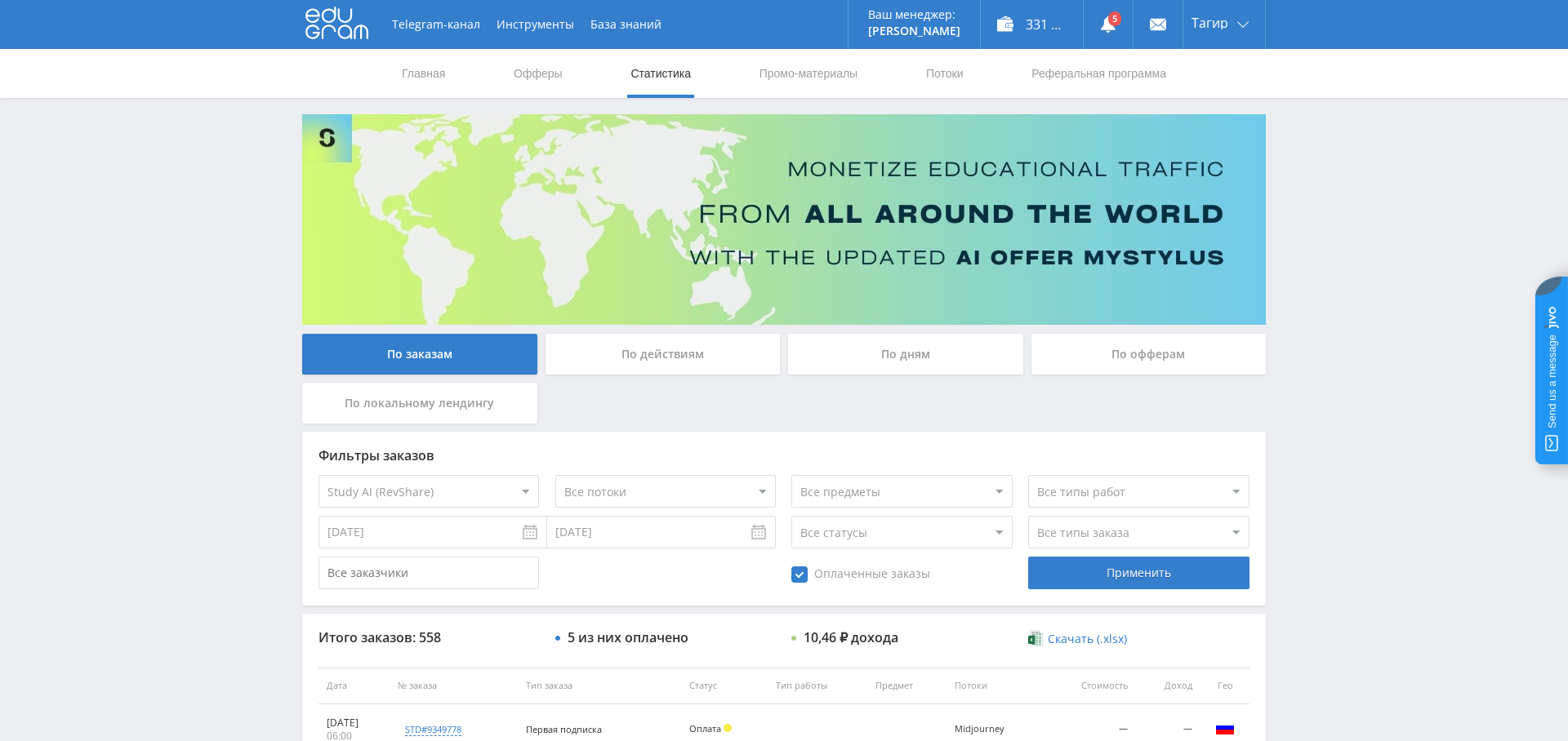
click at [1029, 516] on select "Все типы заказа [PERSON_NAME] Новый заказ" at bounding box center [1139, 532] width 221 height 33
click at [1153, 581] on div "Применить" at bounding box center [1139, 574] width 221 height 33
drag, startPoint x: 1219, startPoint y: 116, endPoint x: 1211, endPoint y: 118, distance: 8.2
click at [1219, 116] on link "Выход" at bounding box center [1225, 124] width 82 height 29
